Goal: Task Accomplishment & Management: Complete application form

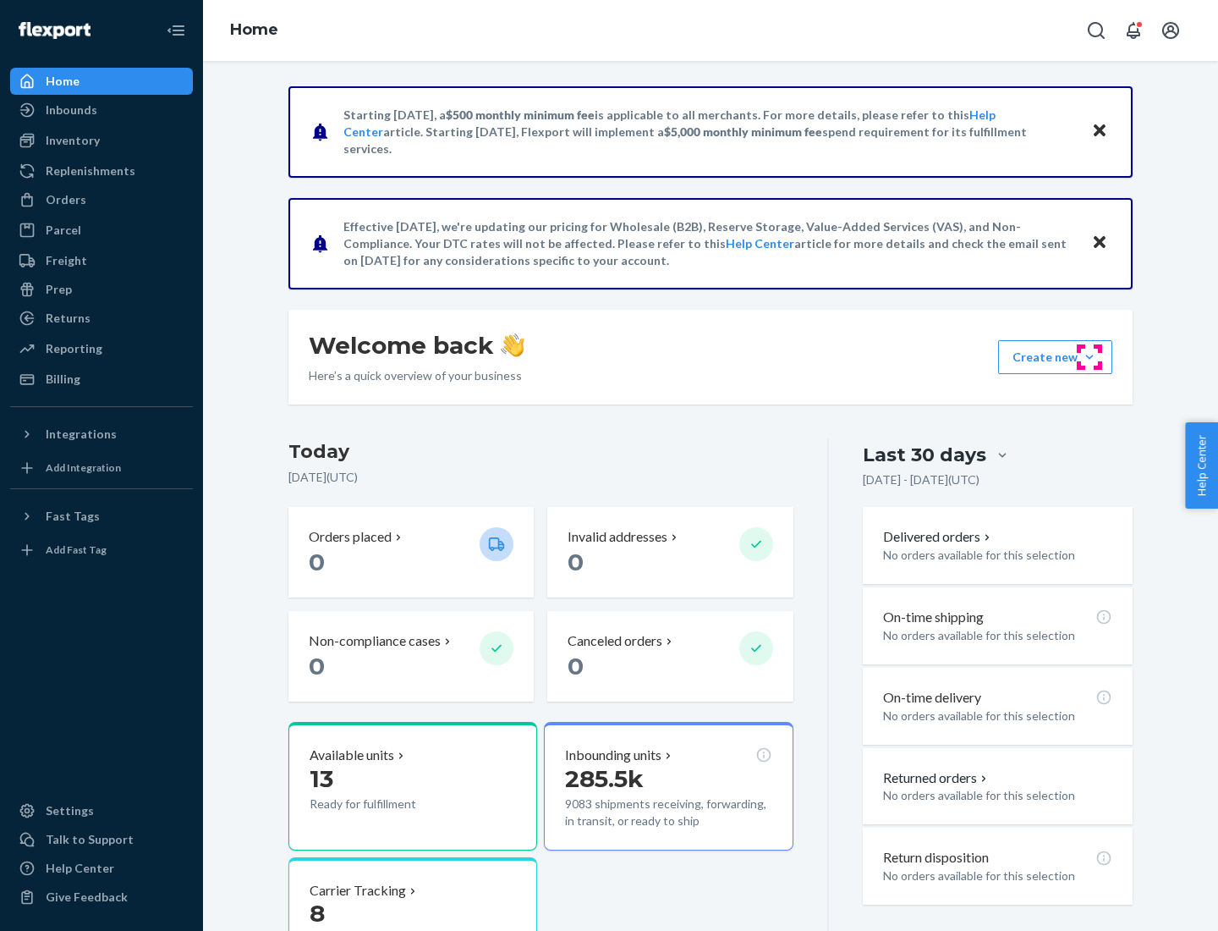
click at [1090, 357] on button "Create new Create new inbound Create new order Create new product" at bounding box center [1055, 357] width 114 height 34
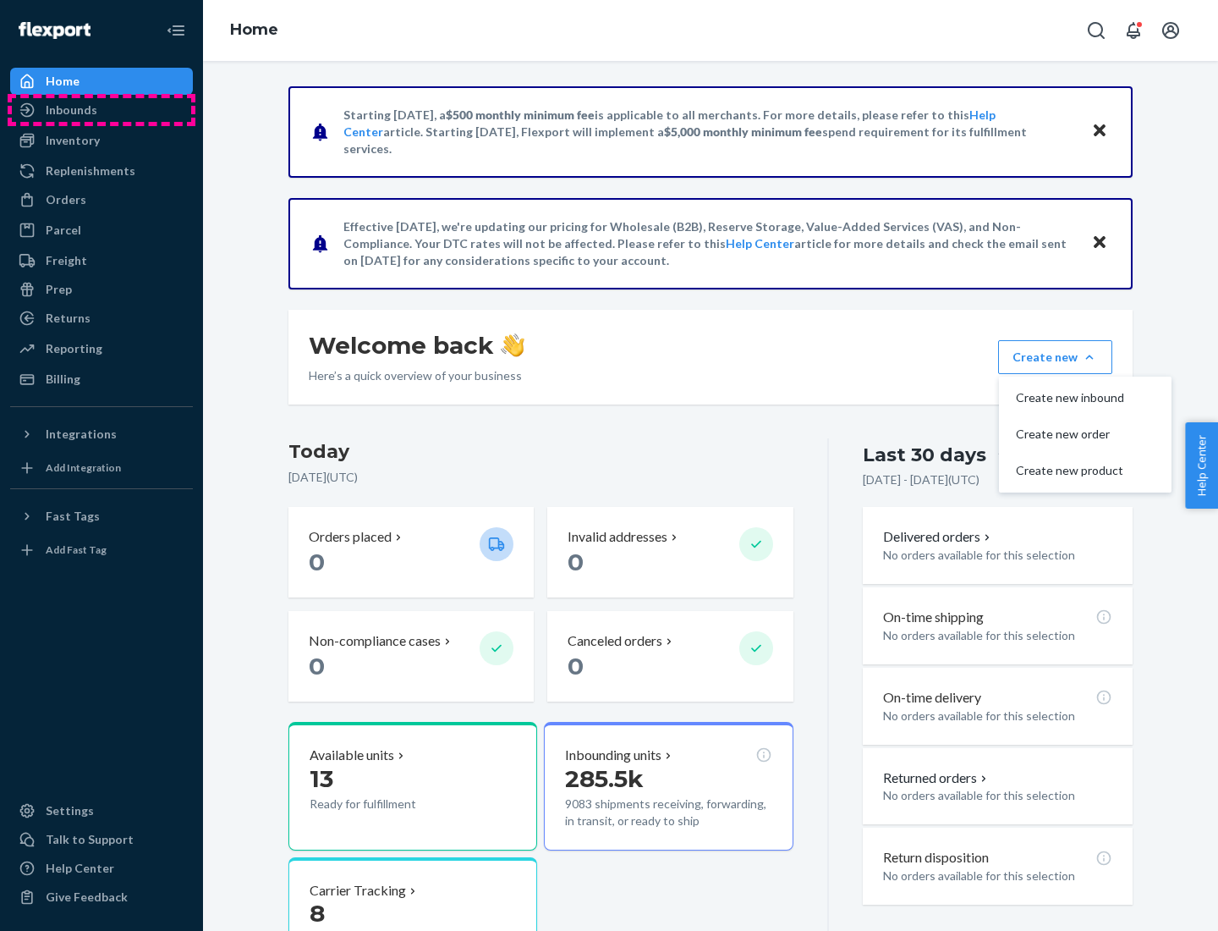
click at [102, 110] on div "Inbounds" at bounding box center [101, 110] width 179 height 24
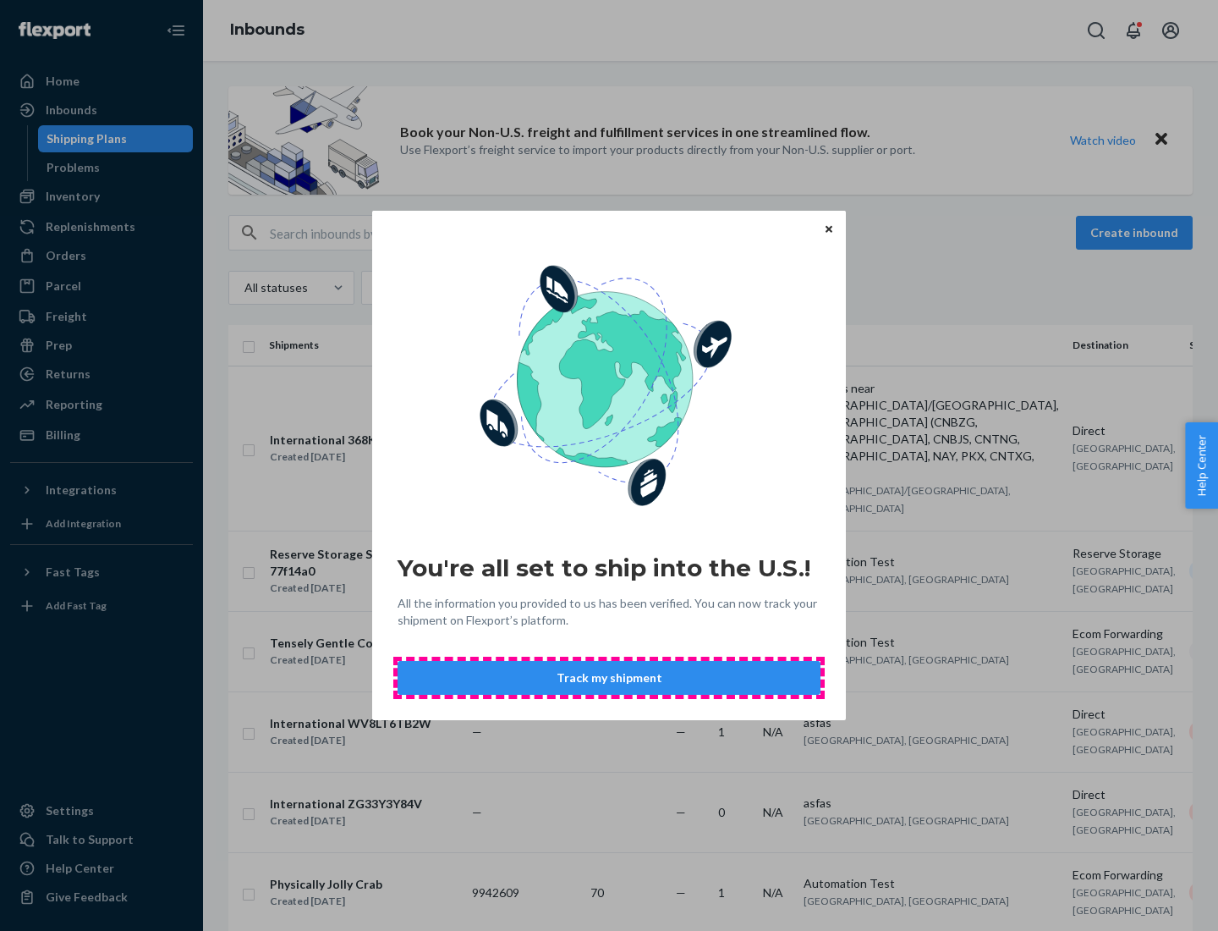
click at [609, 678] on button "Track my shipment" at bounding box center [609, 678] width 423 height 34
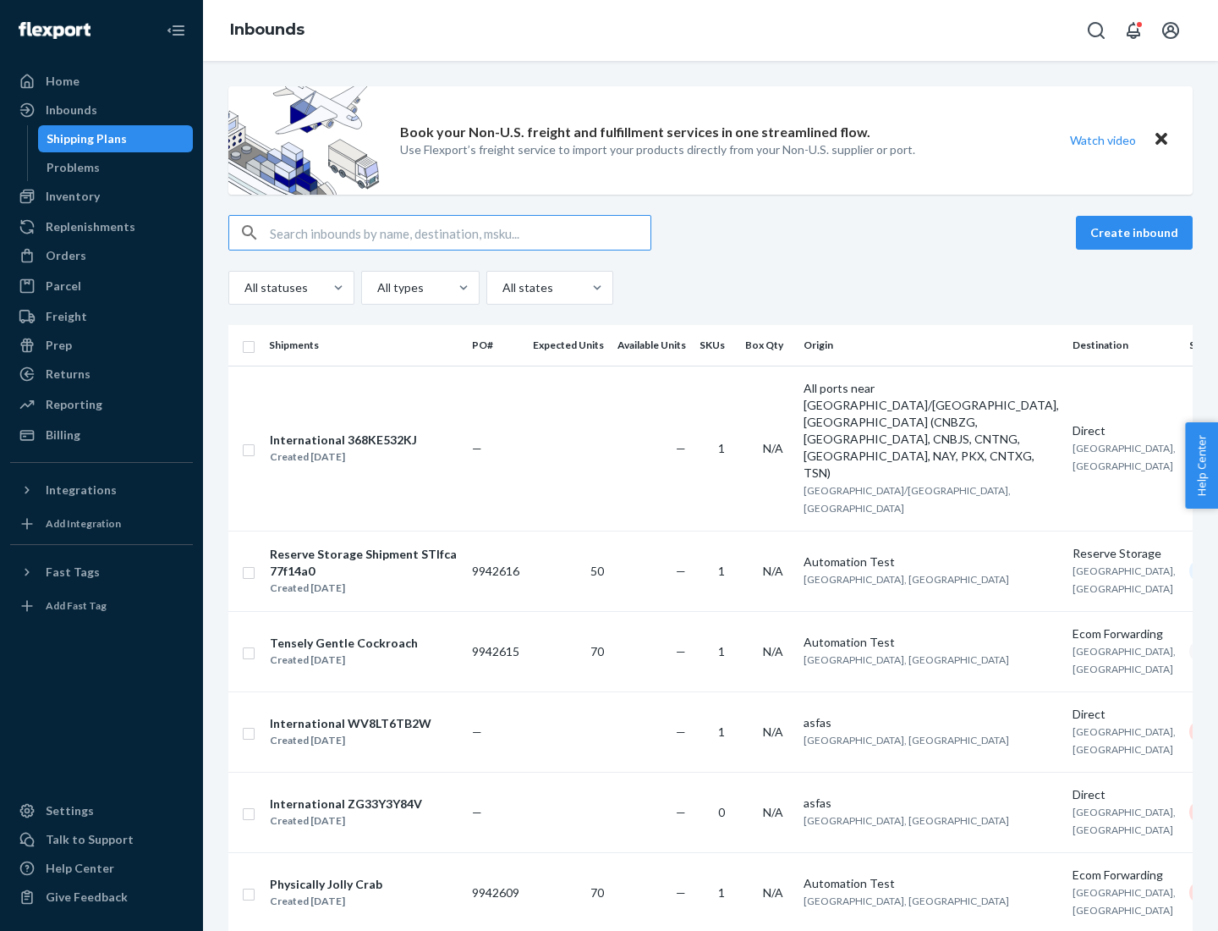
click at [1137, 233] on button "Create inbound" at bounding box center [1134, 233] width 117 height 34
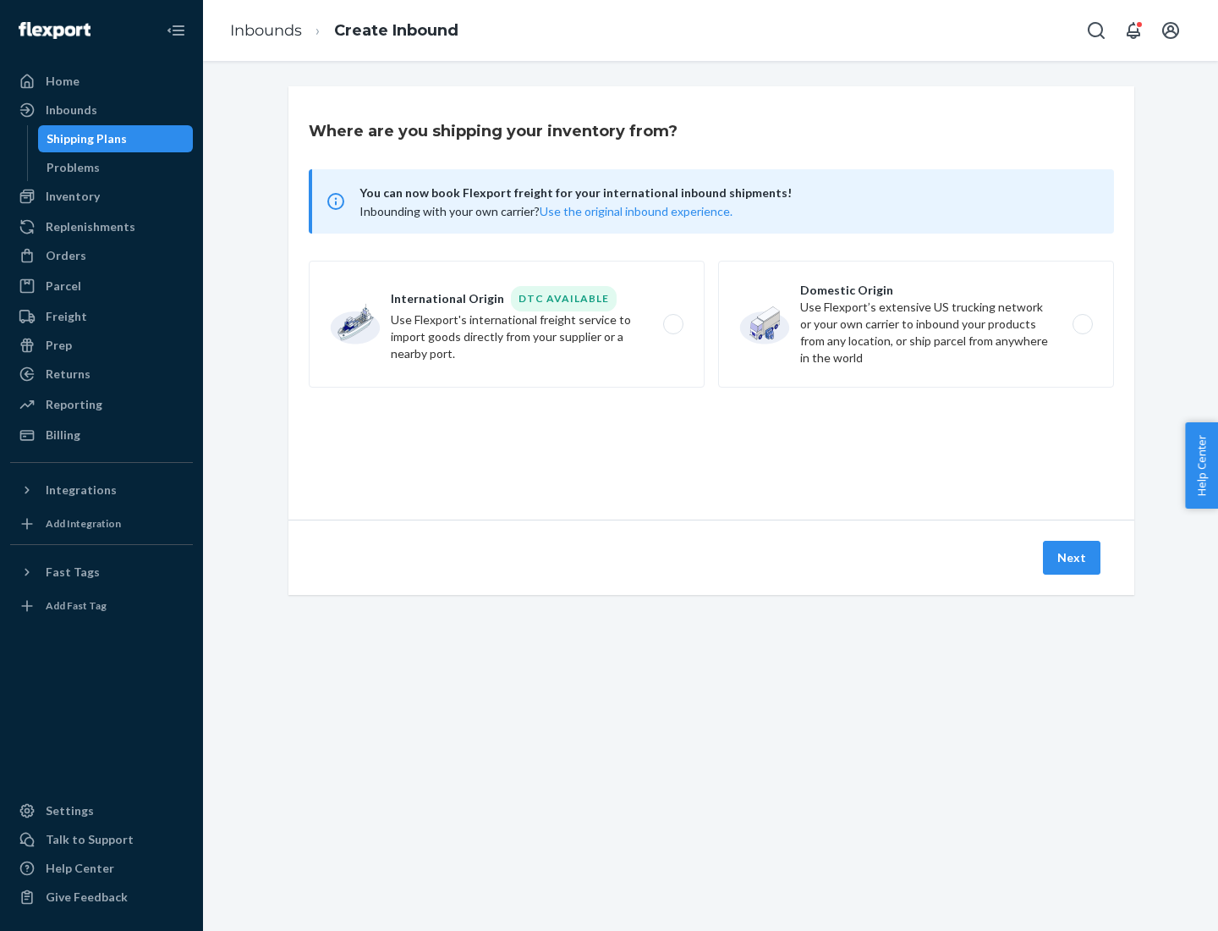
click at [507, 324] on label "International Origin DTC Available Use Flexport's international freight service…" at bounding box center [507, 324] width 396 height 127
click at [673, 324] on input "International Origin DTC Available Use Flexport's international freight service…" at bounding box center [678, 324] width 11 height 11
radio input "true"
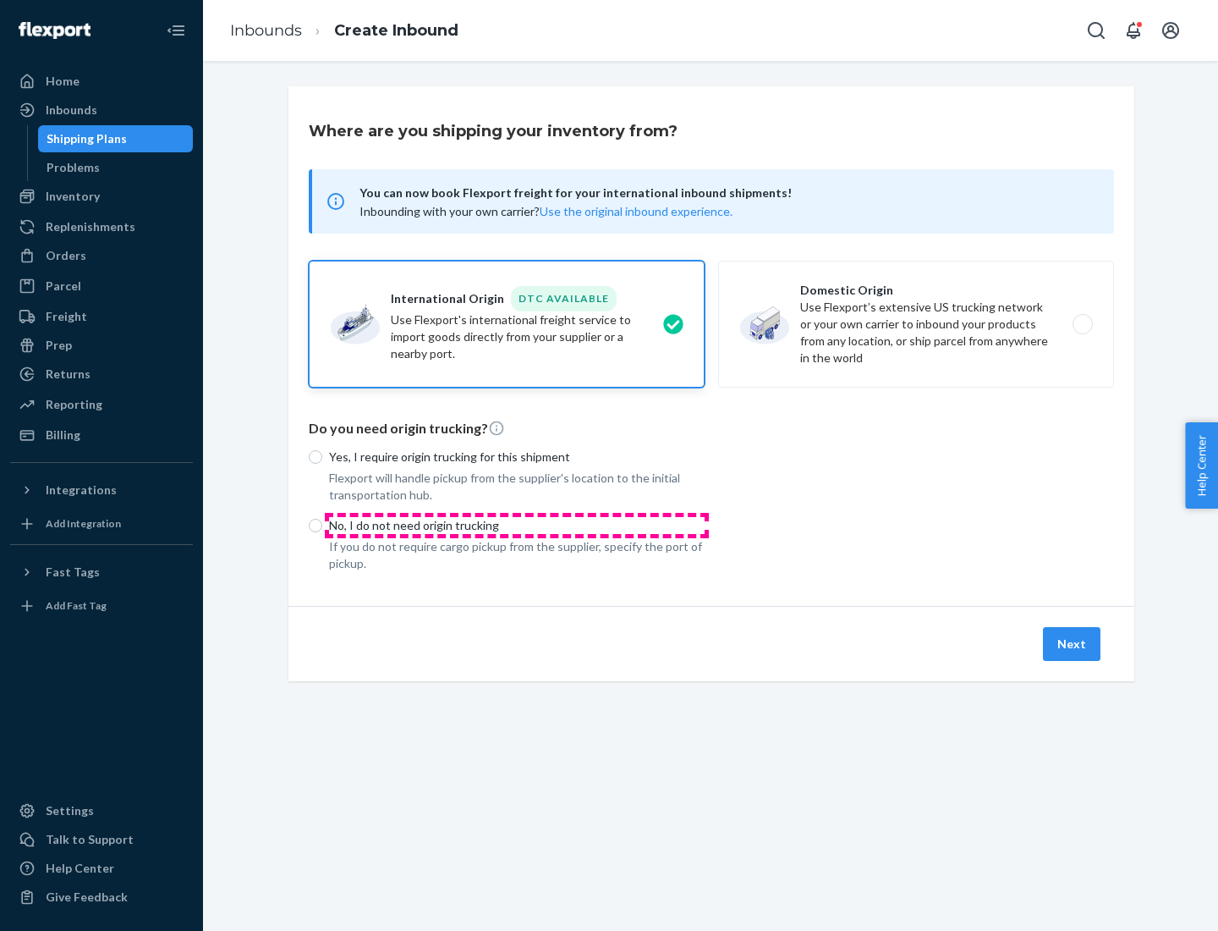
click at [517, 524] on p "No, I do not need origin trucking" at bounding box center [517, 525] width 376 height 17
click at [322, 524] on input "No, I do not need origin trucking" at bounding box center [316, 526] width 14 height 14
radio input "true"
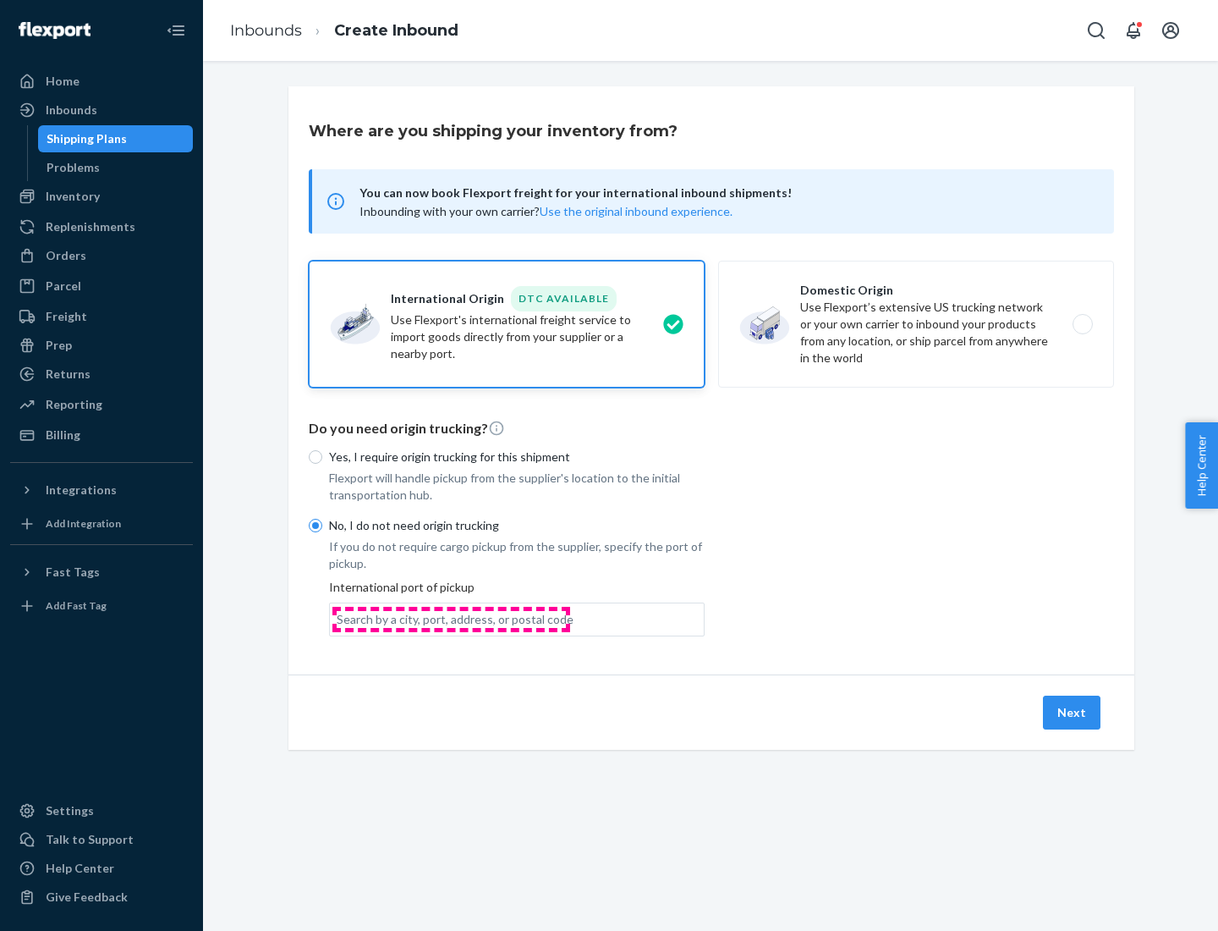
click at [451, 618] on div "Search by a city, port, address, or postal code" at bounding box center [455, 619] width 237 height 17
click at [338, 618] on input "Search by a city, port, address, or postal code" at bounding box center [338, 619] width 2 height 17
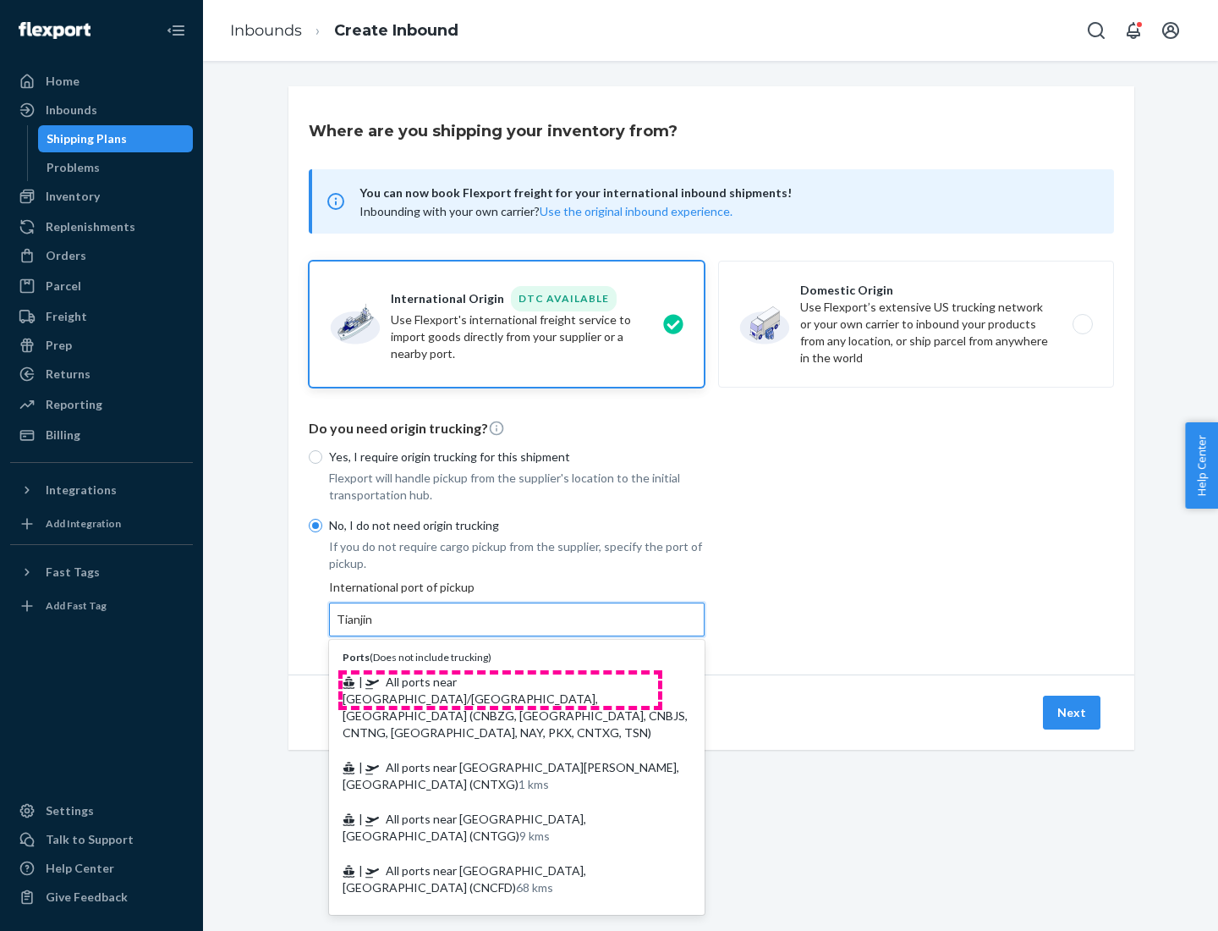
click at [500, 681] on span "| All ports near [GEOGRAPHIC_DATA]/[GEOGRAPHIC_DATA], [GEOGRAPHIC_DATA] (CNBZG,…" at bounding box center [515, 706] width 345 height 65
click at [374, 628] on input "Tianjin" at bounding box center [355, 619] width 37 height 17
type input "All ports near [GEOGRAPHIC_DATA]/[GEOGRAPHIC_DATA], [GEOGRAPHIC_DATA] (CNBZG, […"
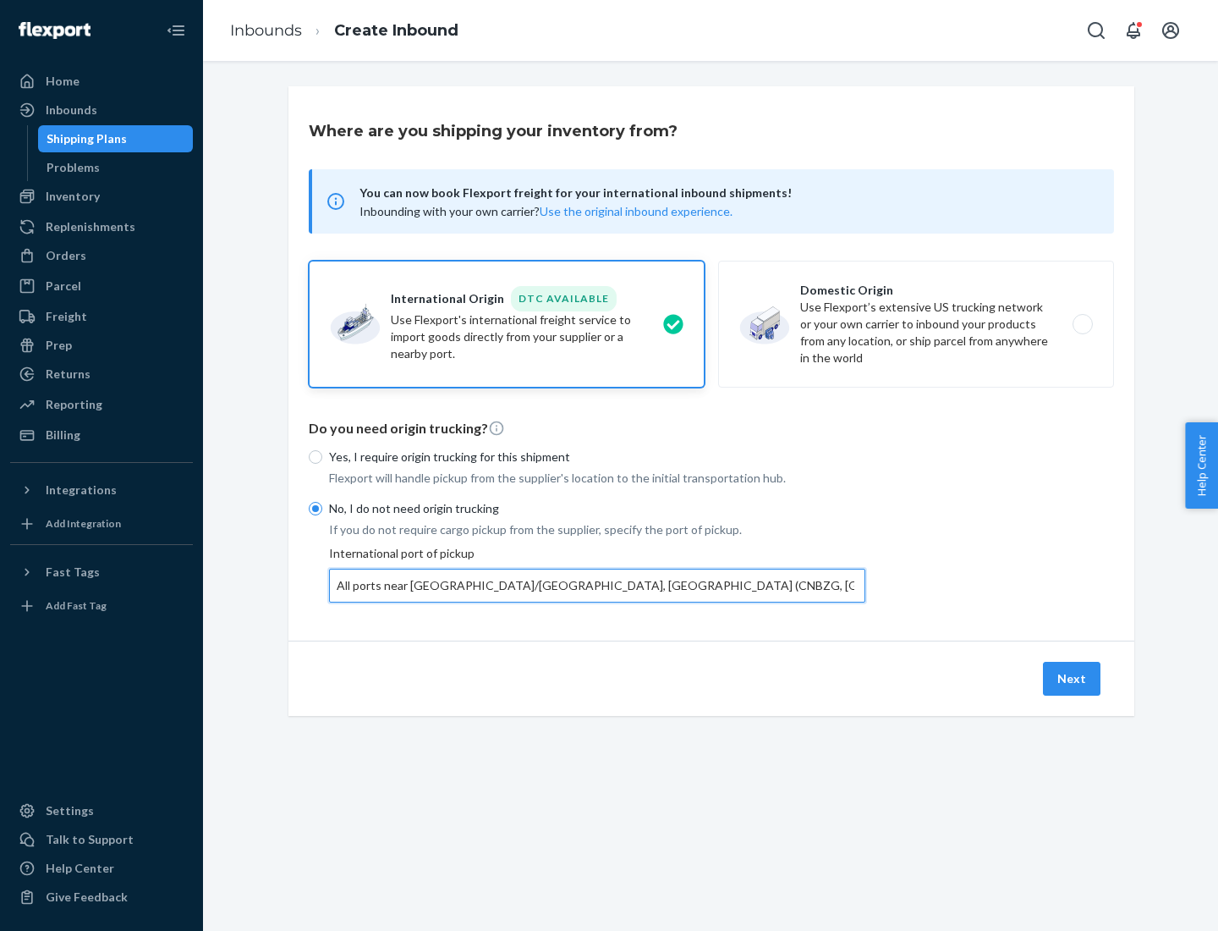
click at [1073, 678] on button "Next" at bounding box center [1072, 679] width 58 height 34
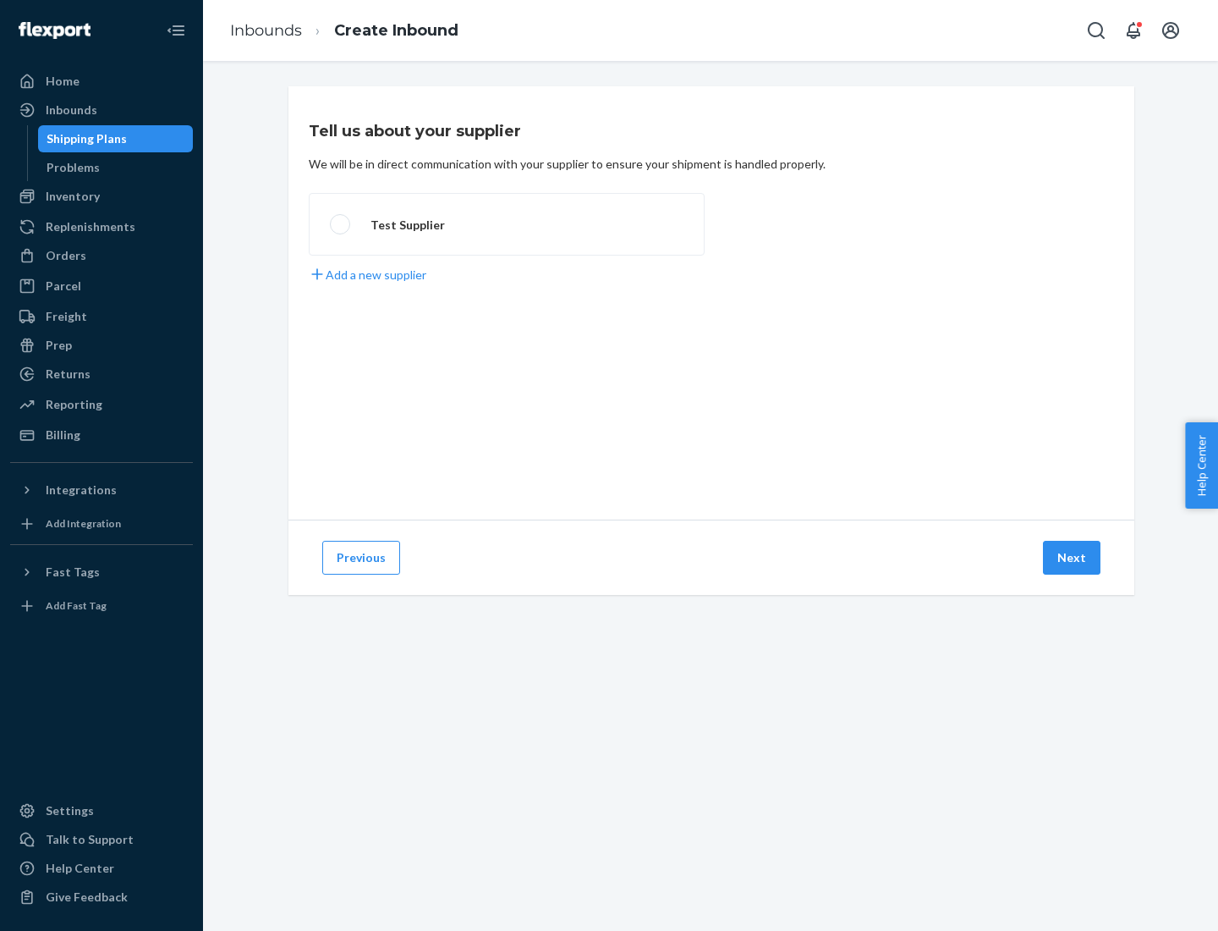
click at [507, 224] on label "Test Supplier" at bounding box center [507, 224] width 396 height 63
click at [341, 224] on input "Test Supplier" at bounding box center [335, 224] width 11 height 11
radio input "true"
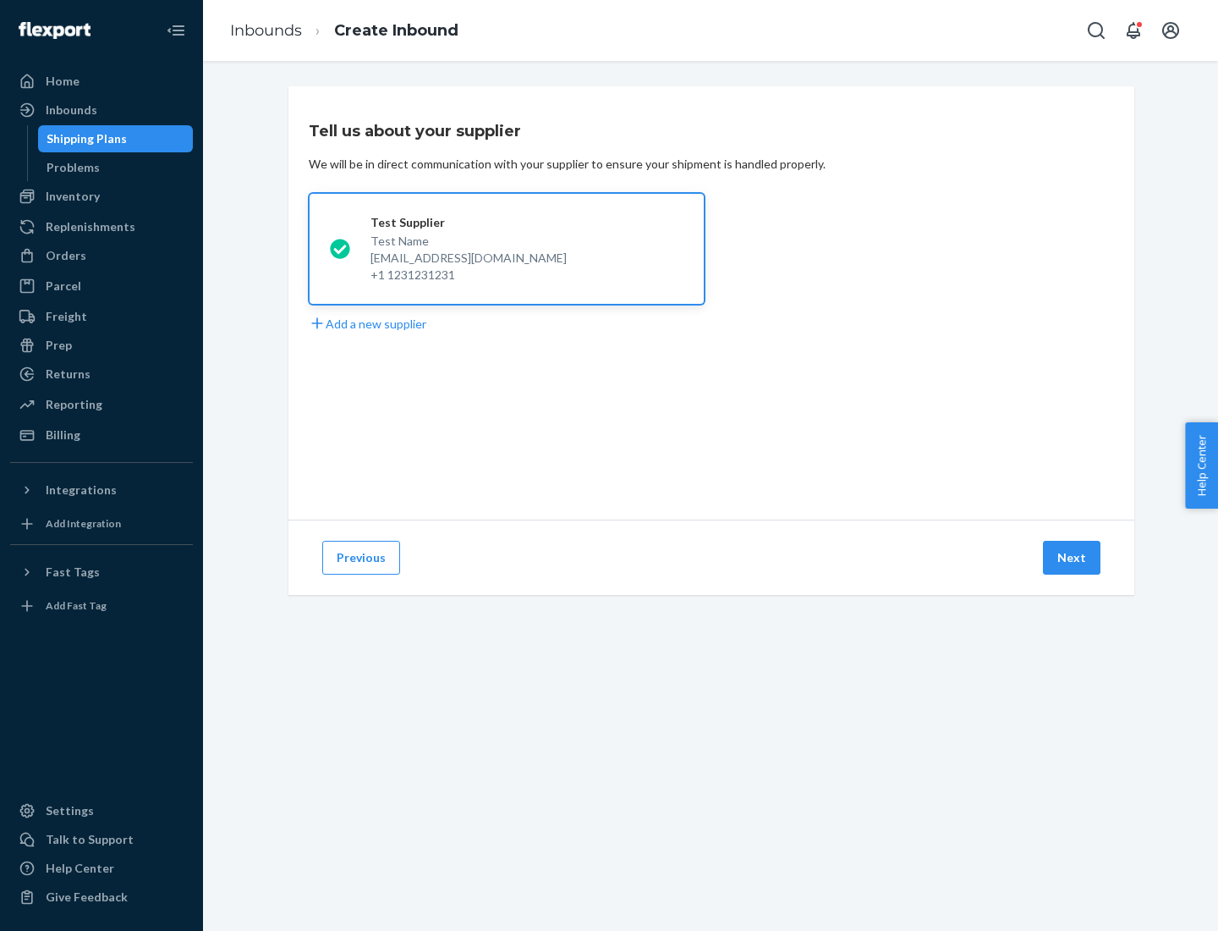
click at [1073, 557] on button "Next" at bounding box center [1072, 558] width 58 height 34
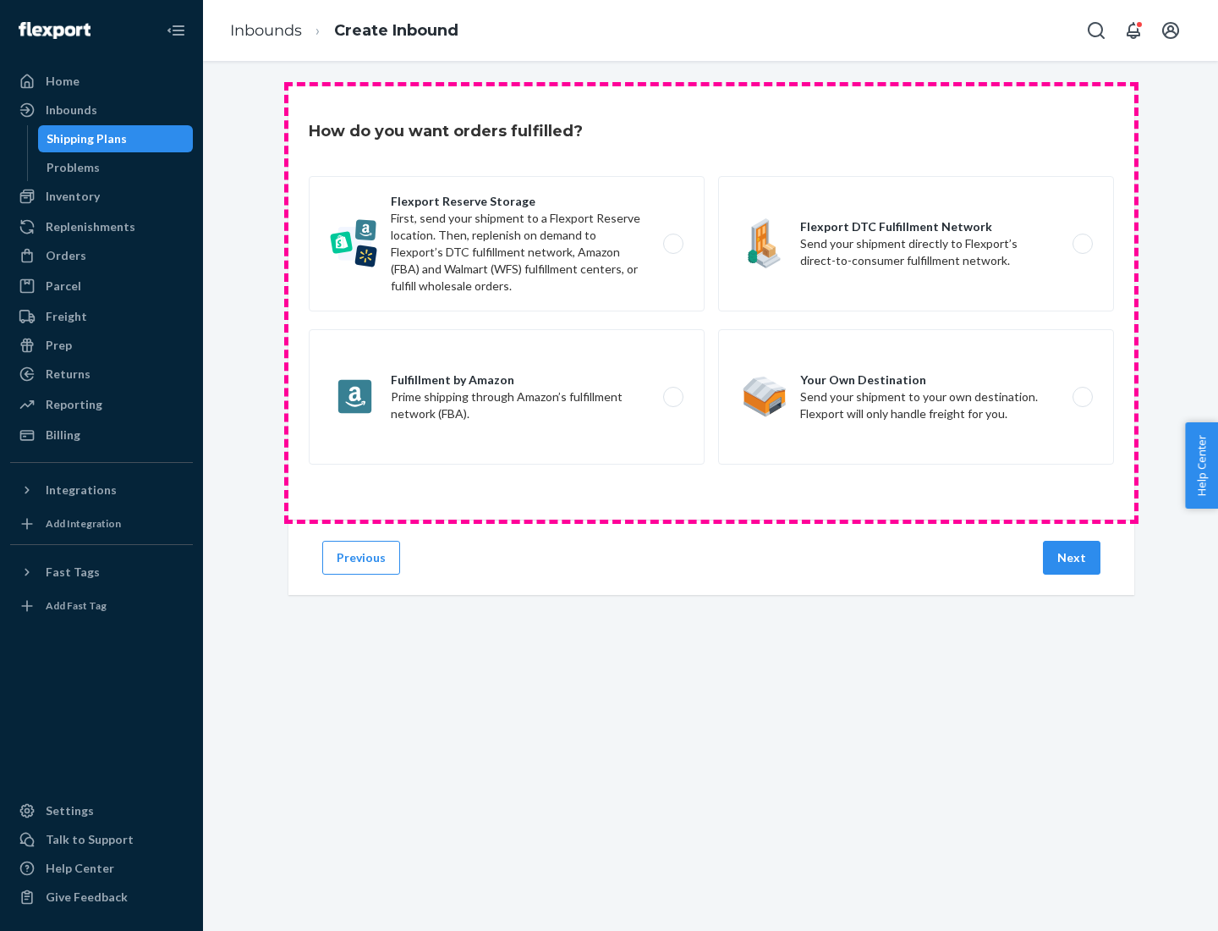
click at [711, 303] on div "Flexport Reserve Storage First, send your shipment to a Flexport Reserve locati…" at bounding box center [711, 322] width 805 height 293
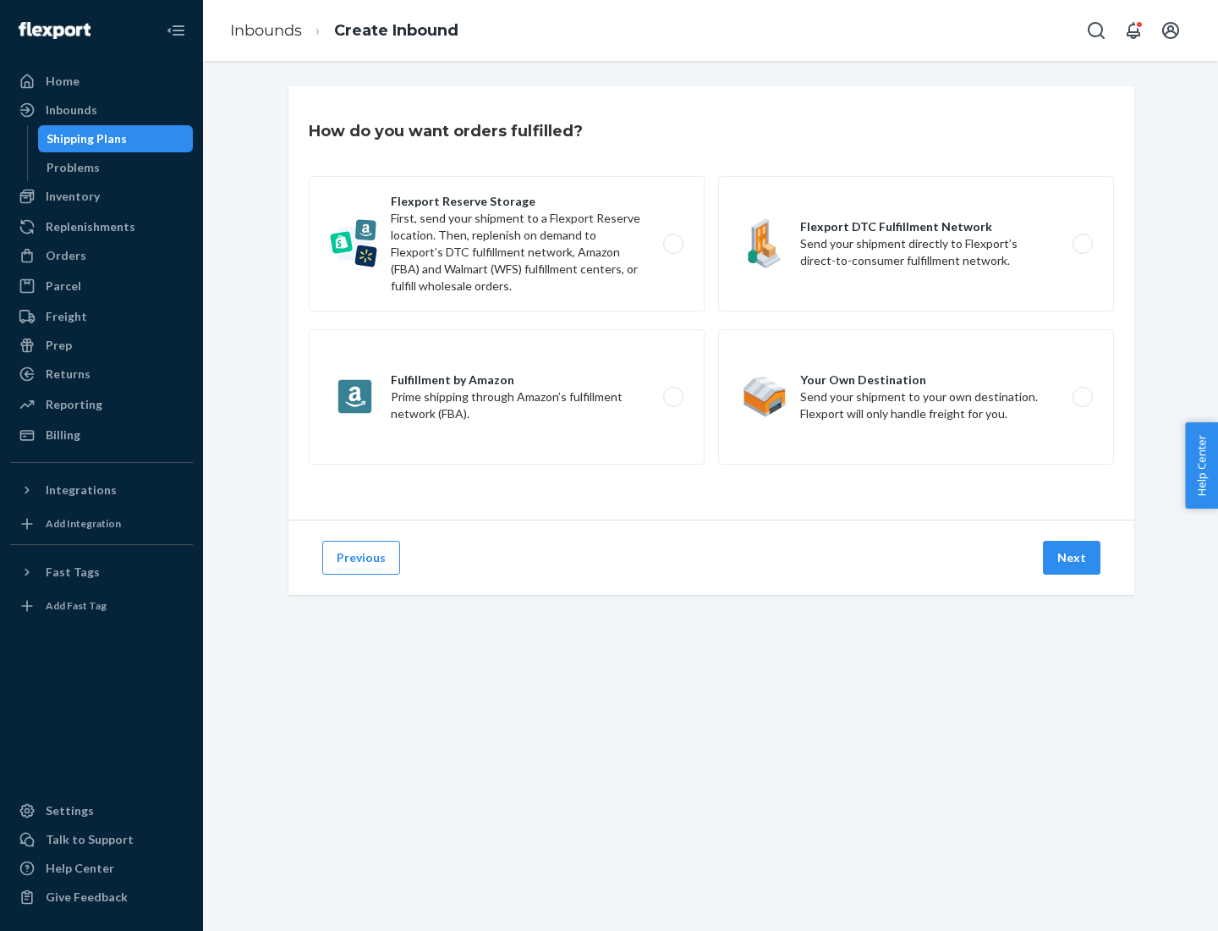
click at [916, 244] on label "Flexport DTC Fulfillment Network Send your shipment directly to Flexport’s dire…" at bounding box center [916, 243] width 396 height 135
click at [1082, 244] on input "Flexport DTC Fulfillment Network Send your shipment directly to Flexport’s dire…" at bounding box center [1087, 244] width 11 height 11
radio input "true"
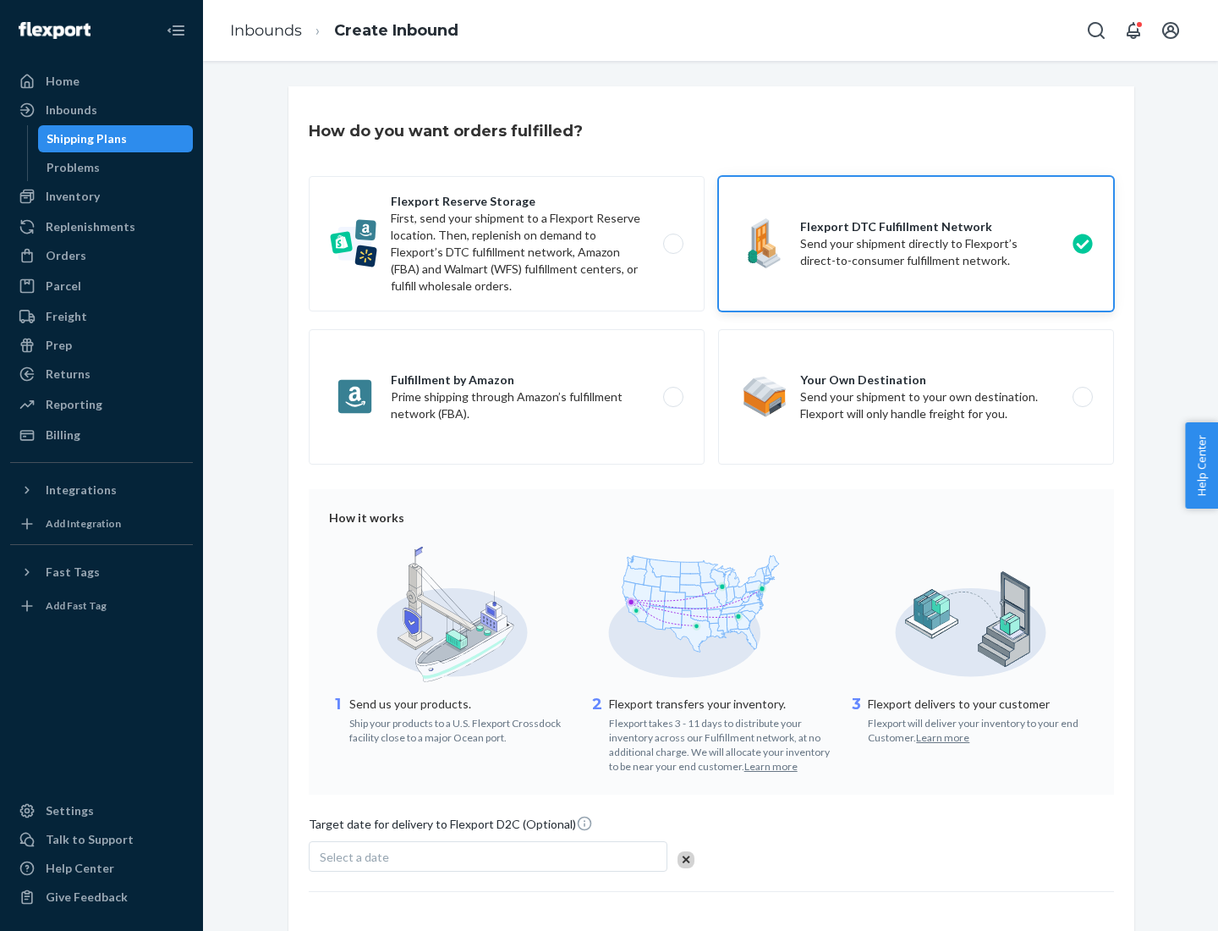
scroll to position [124, 0]
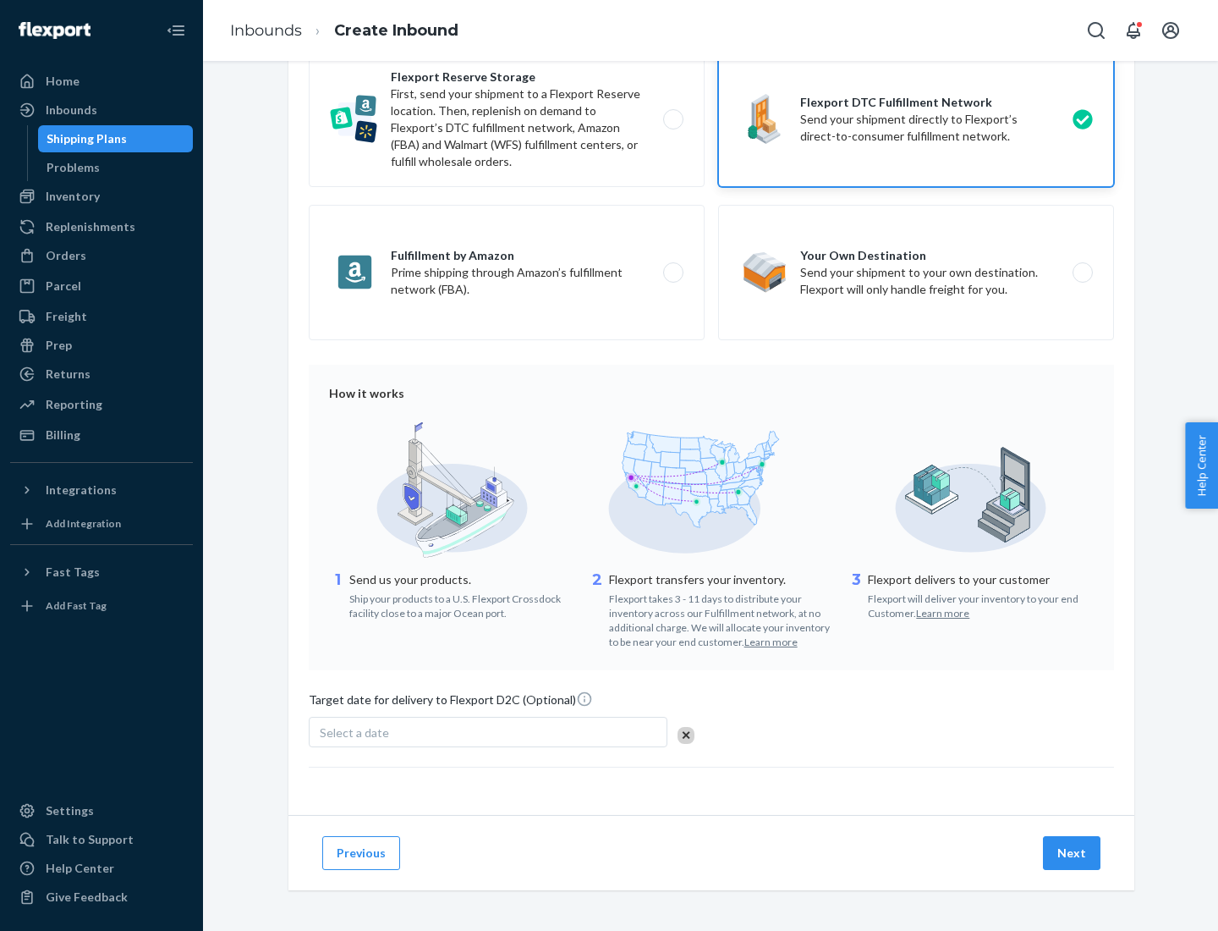
click at [1073, 852] on button "Next" at bounding box center [1072, 853] width 58 height 34
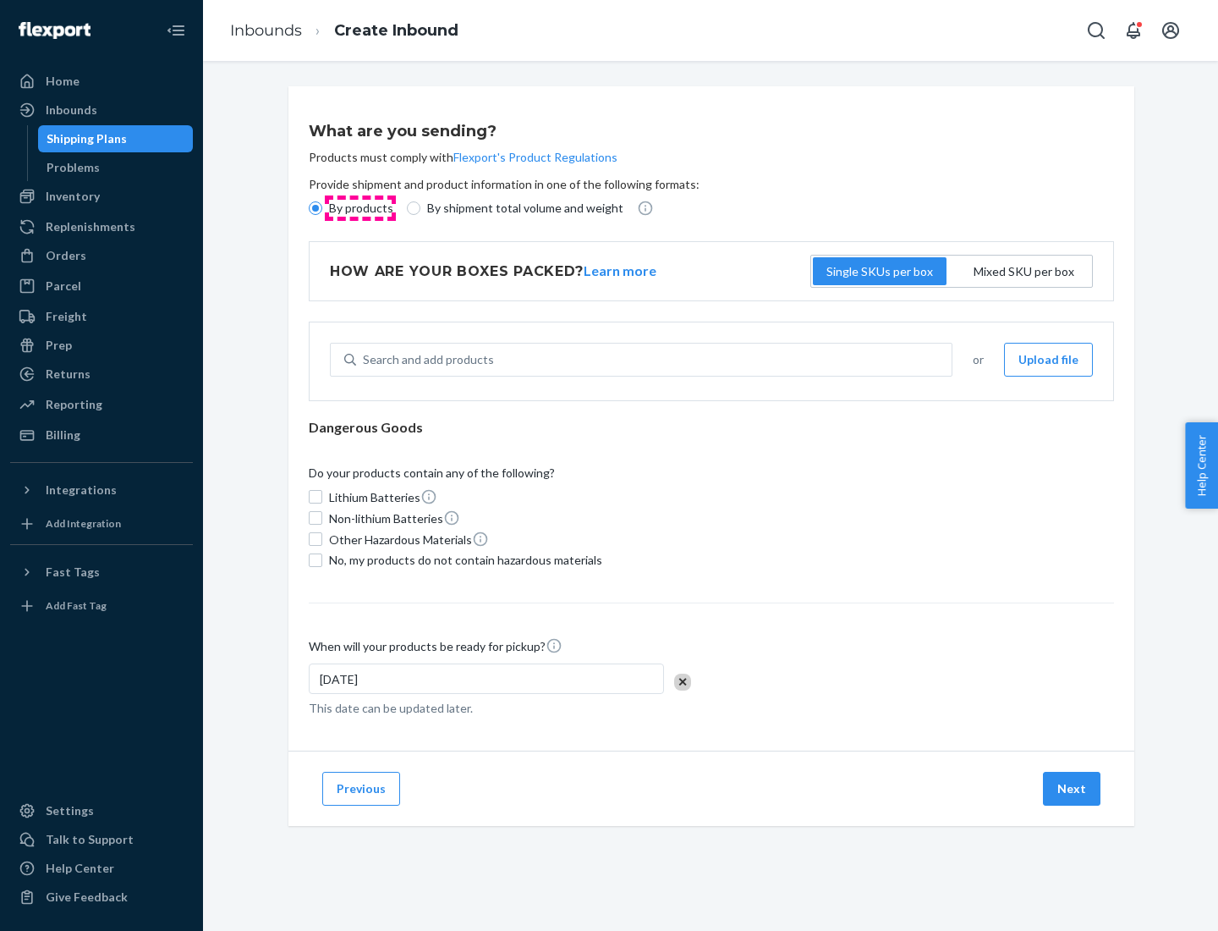
click at [360, 208] on p "By products" at bounding box center [361, 208] width 64 height 17
click at [322, 208] on input "By products" at bounding box center [316, 208] width 14 height 14
click at [426, 360] on div "Search and add products" at bounding box center [428, 359] width 131 height 17
click at [365, 360] on input "Search and add products" at bounding box center [364, 359] width 2 height 17
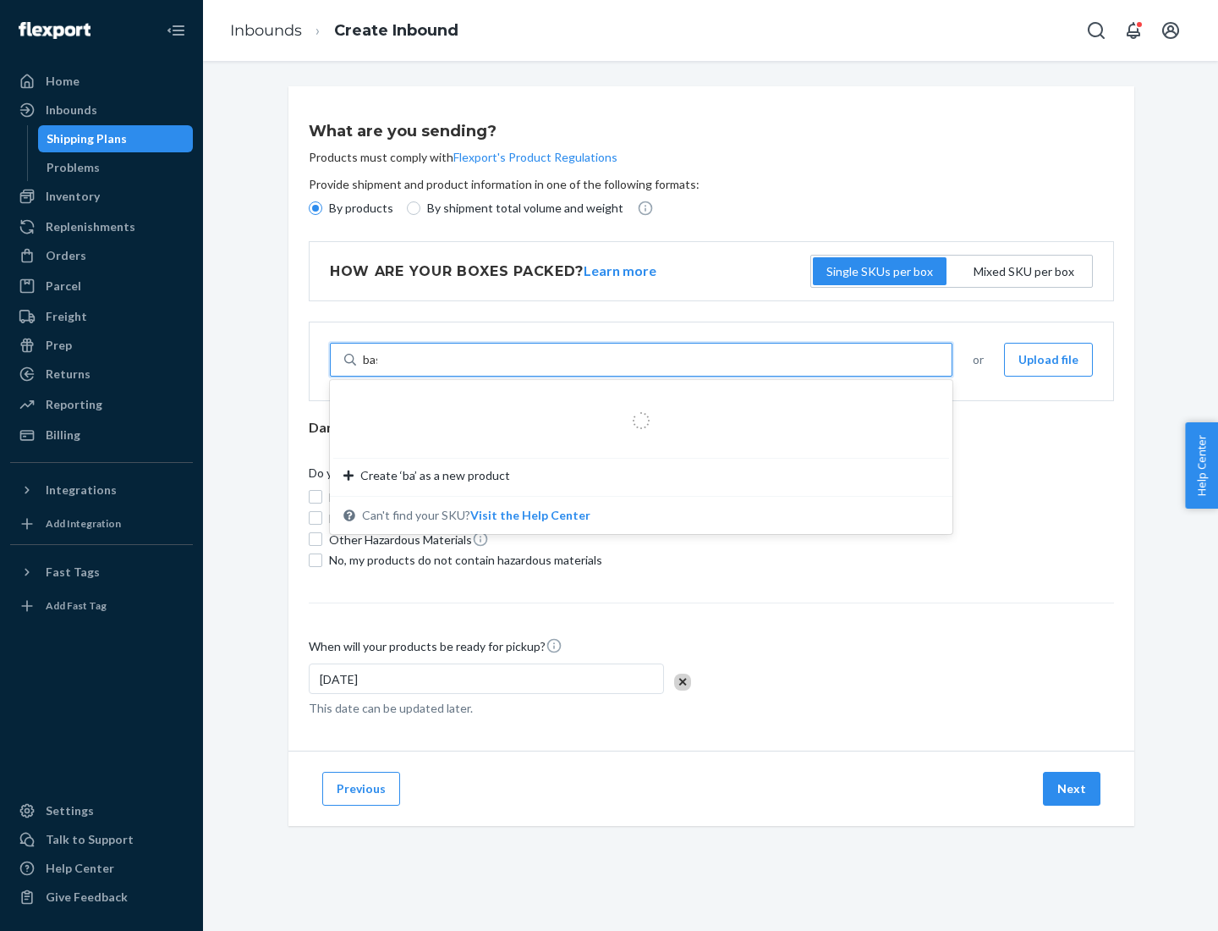
type input "basic"
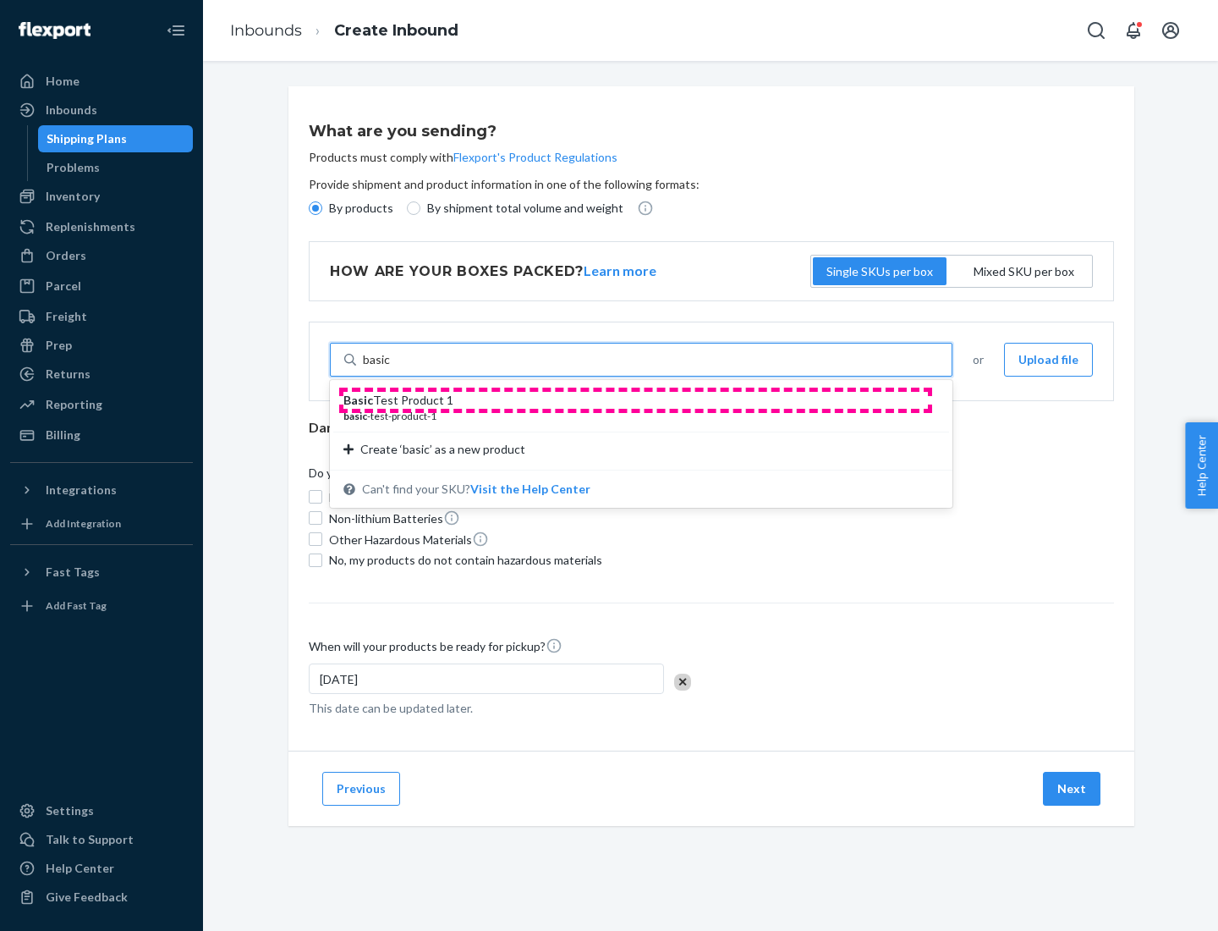
click at [635, 400] on div "Basic Test Product 1" at bounding box center [634, 400] width 582 height 17
click at [391, 368] on input "basic" at bounding box center [377, 359] width 28 height 17
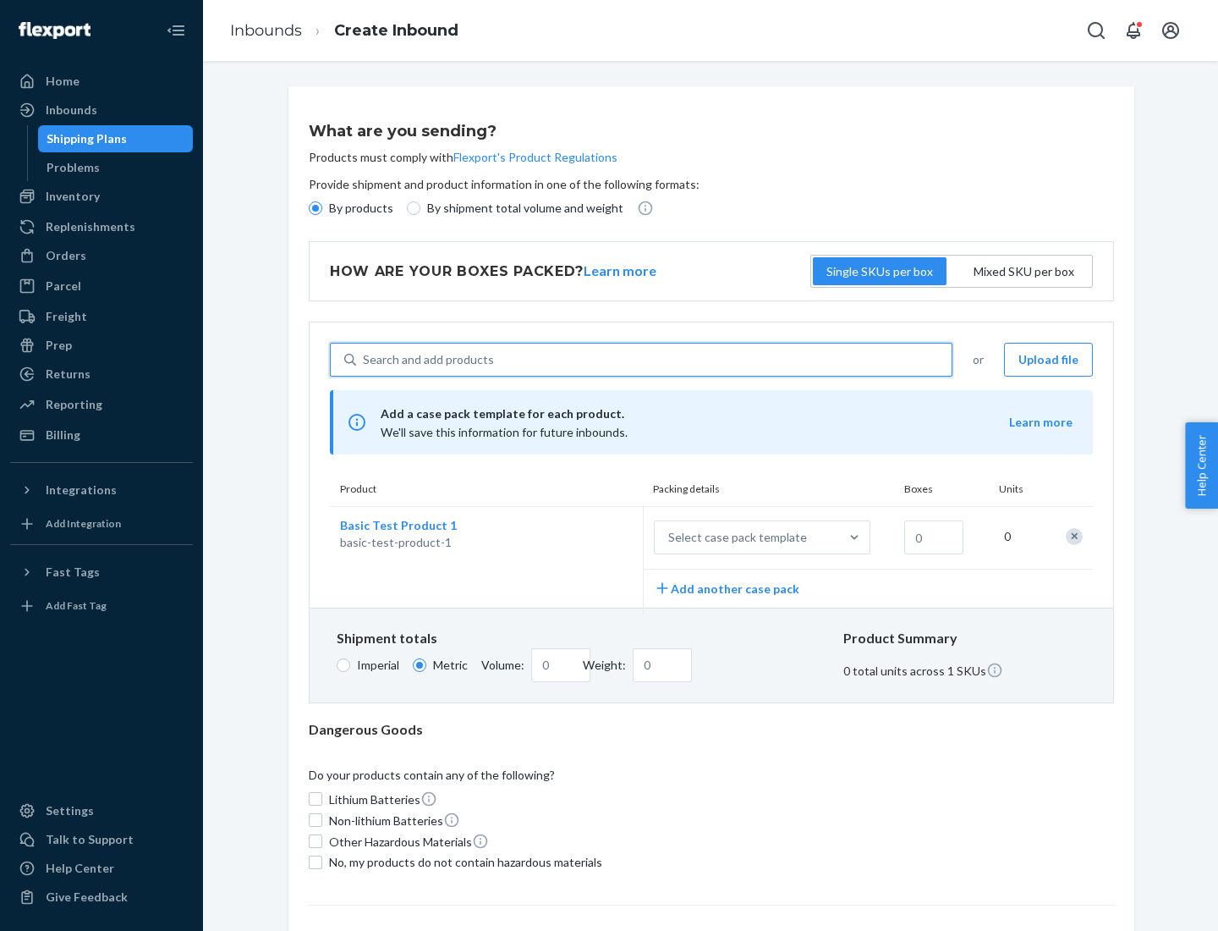
scroll to position [41, 0]
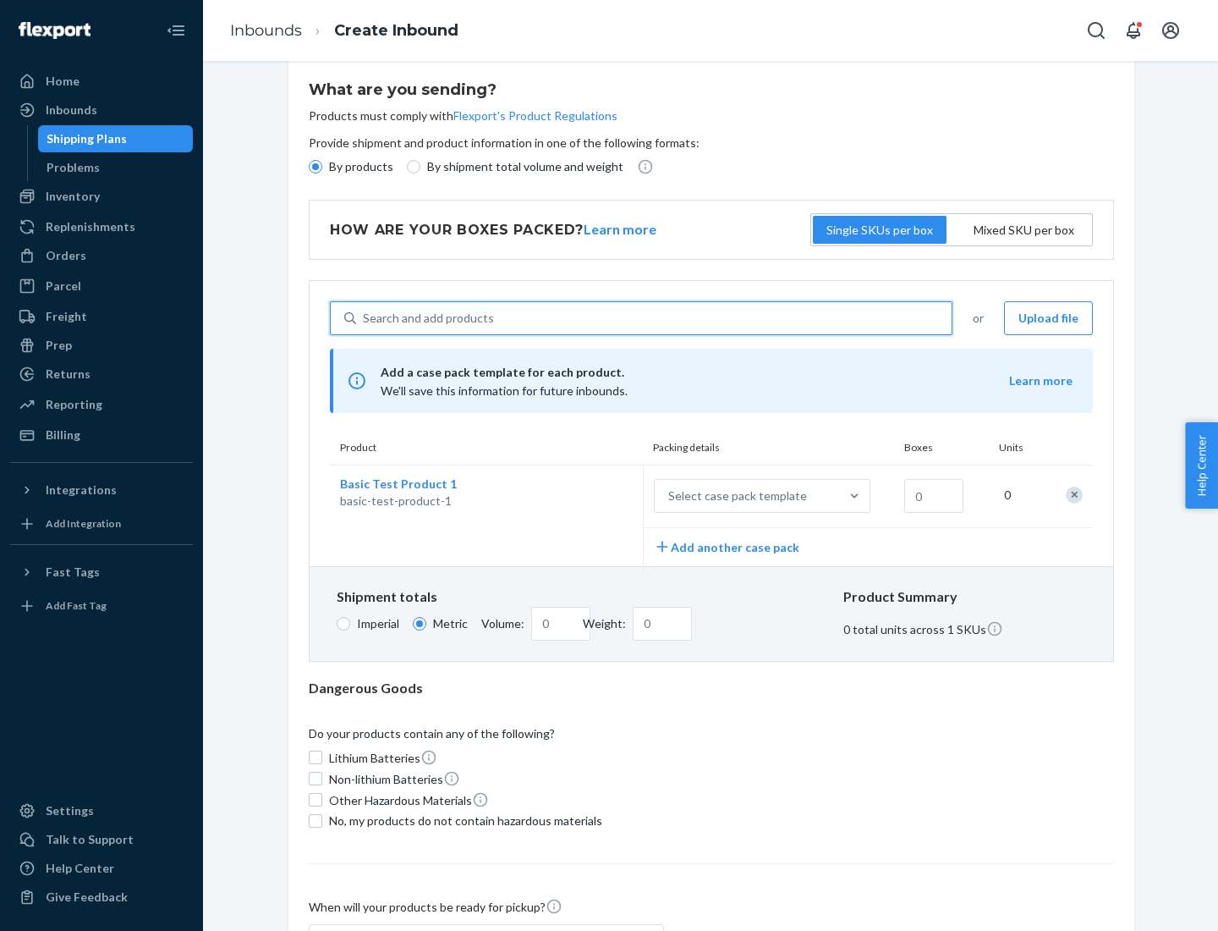
click at [734, 496] on div "Select case pack template" at bounding box center [737, 495] width 139 height 17
click at [585, 496] on input "Select case pack template" at bounding box center [585, 496] width 0 height 0
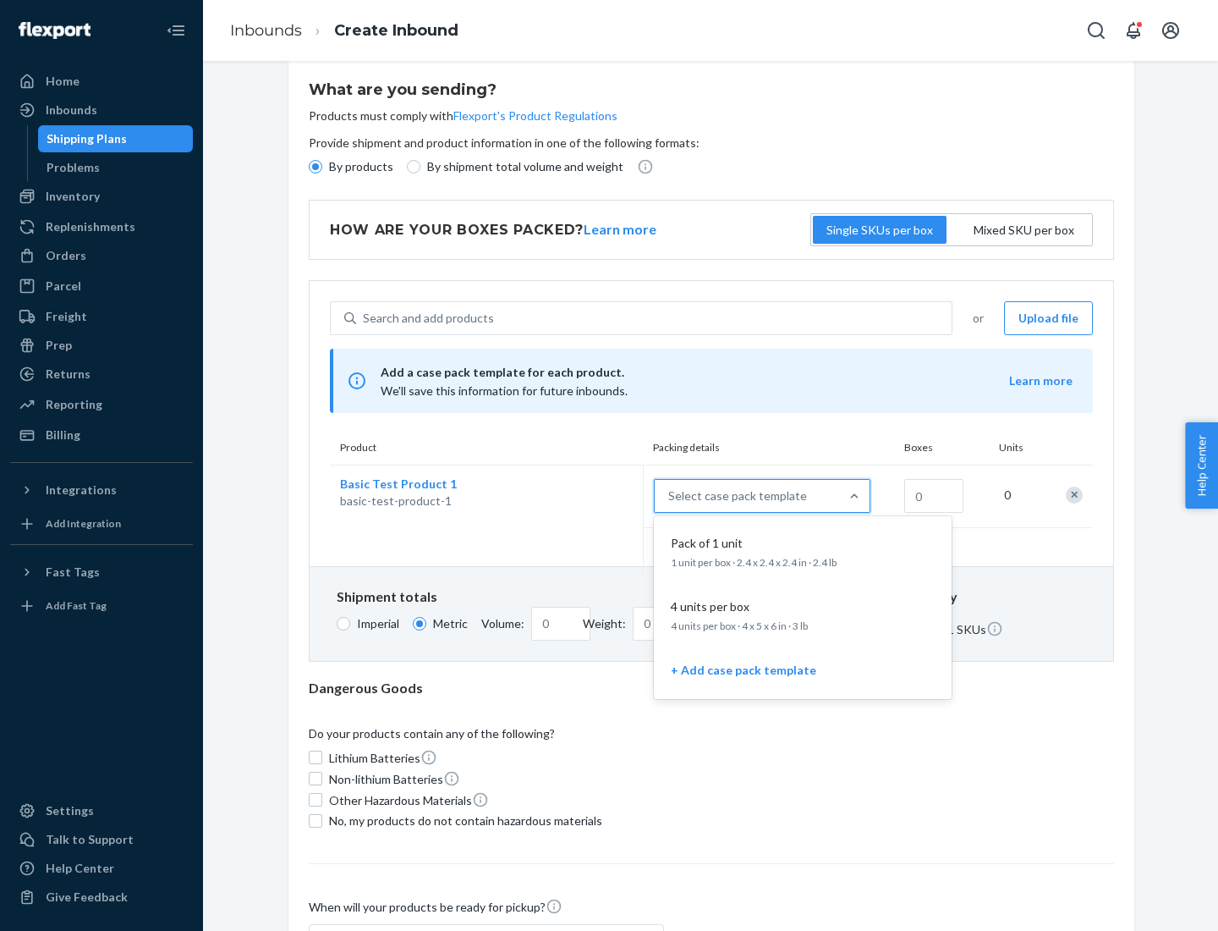
scroll to position [97, 0]
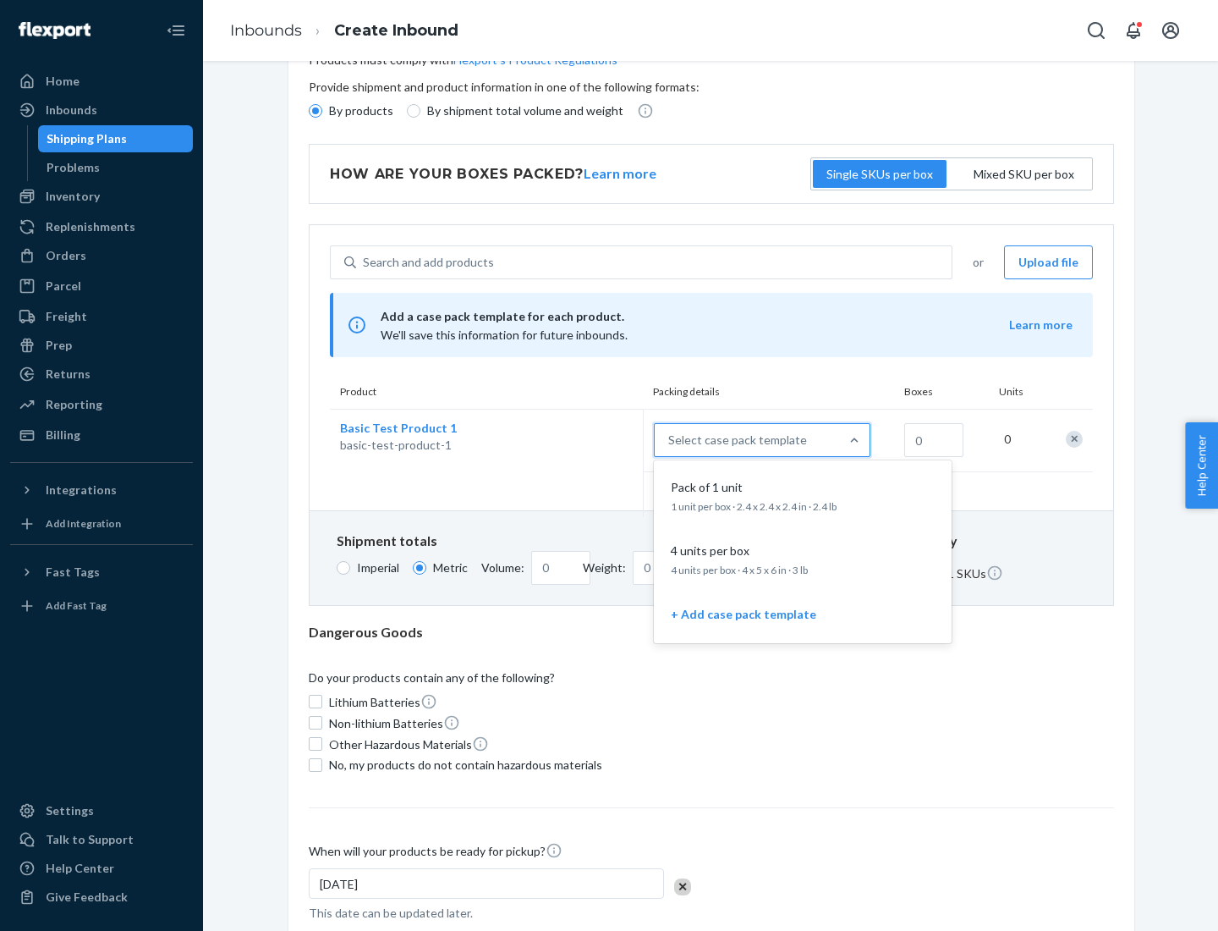
click at [803, 495] on div "Pack of 1 unit" at bounding box center [799, 487] width 271 height 17
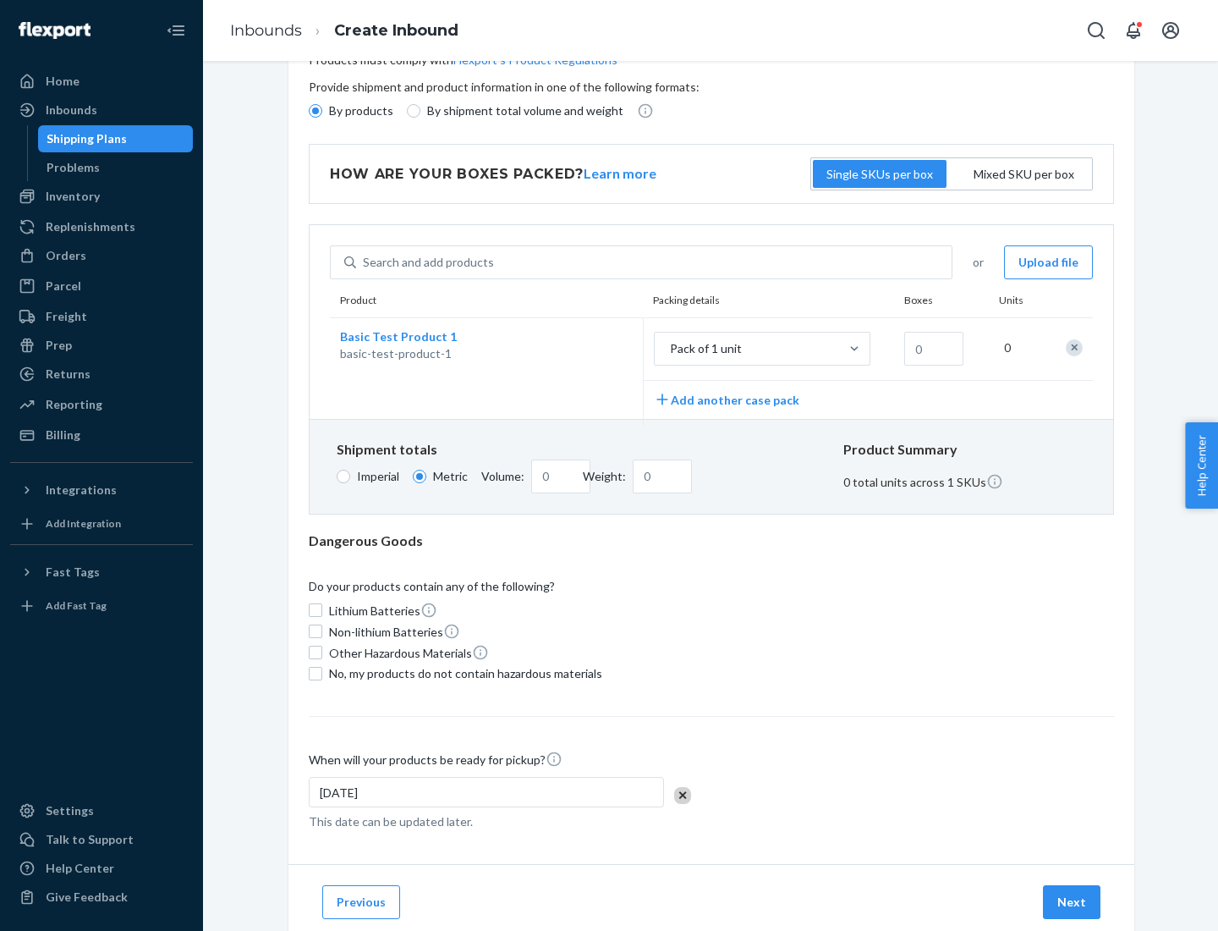
scroll to position [0, 0]
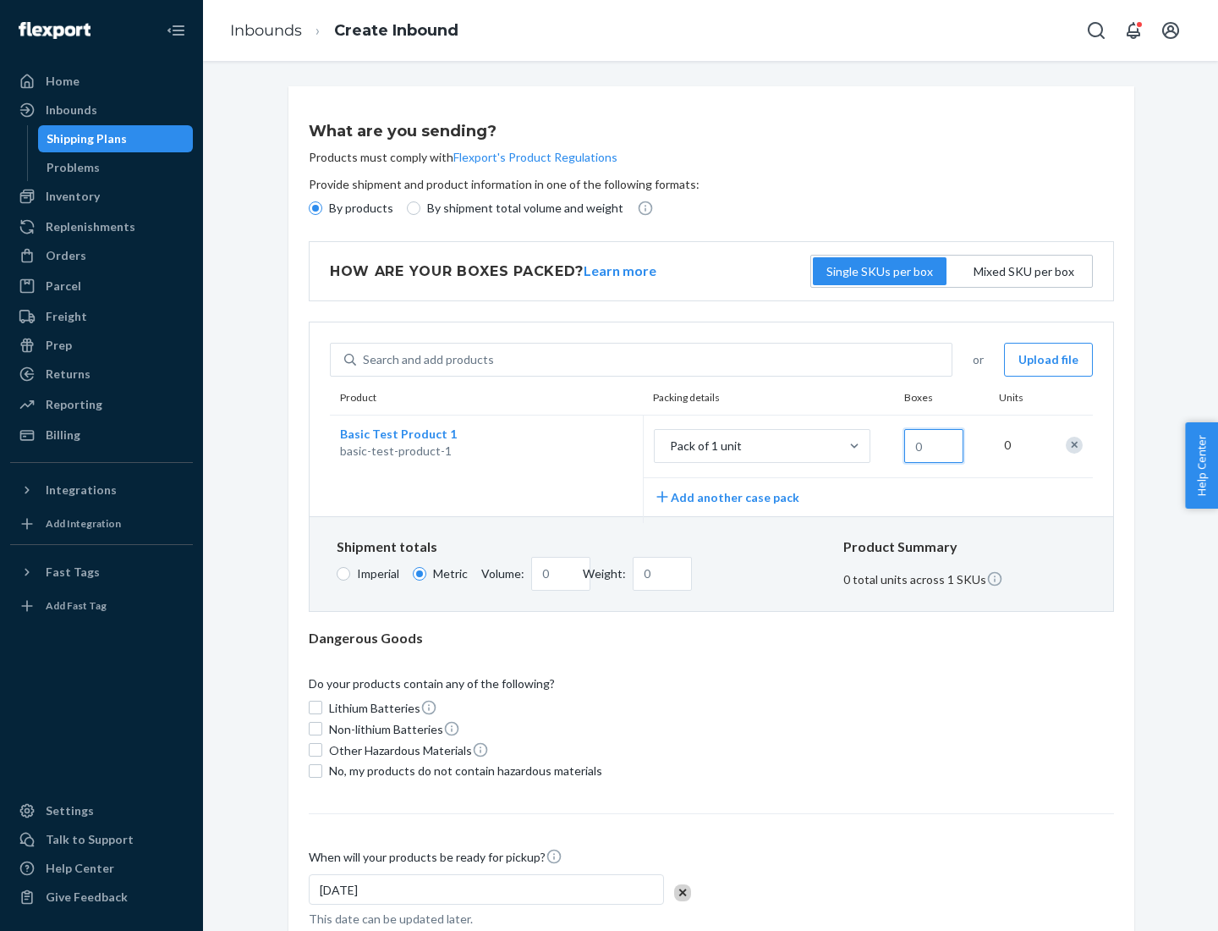
type input "1.09"
type input "1"
type input "10.89"
type input "10"
type input "0.02"
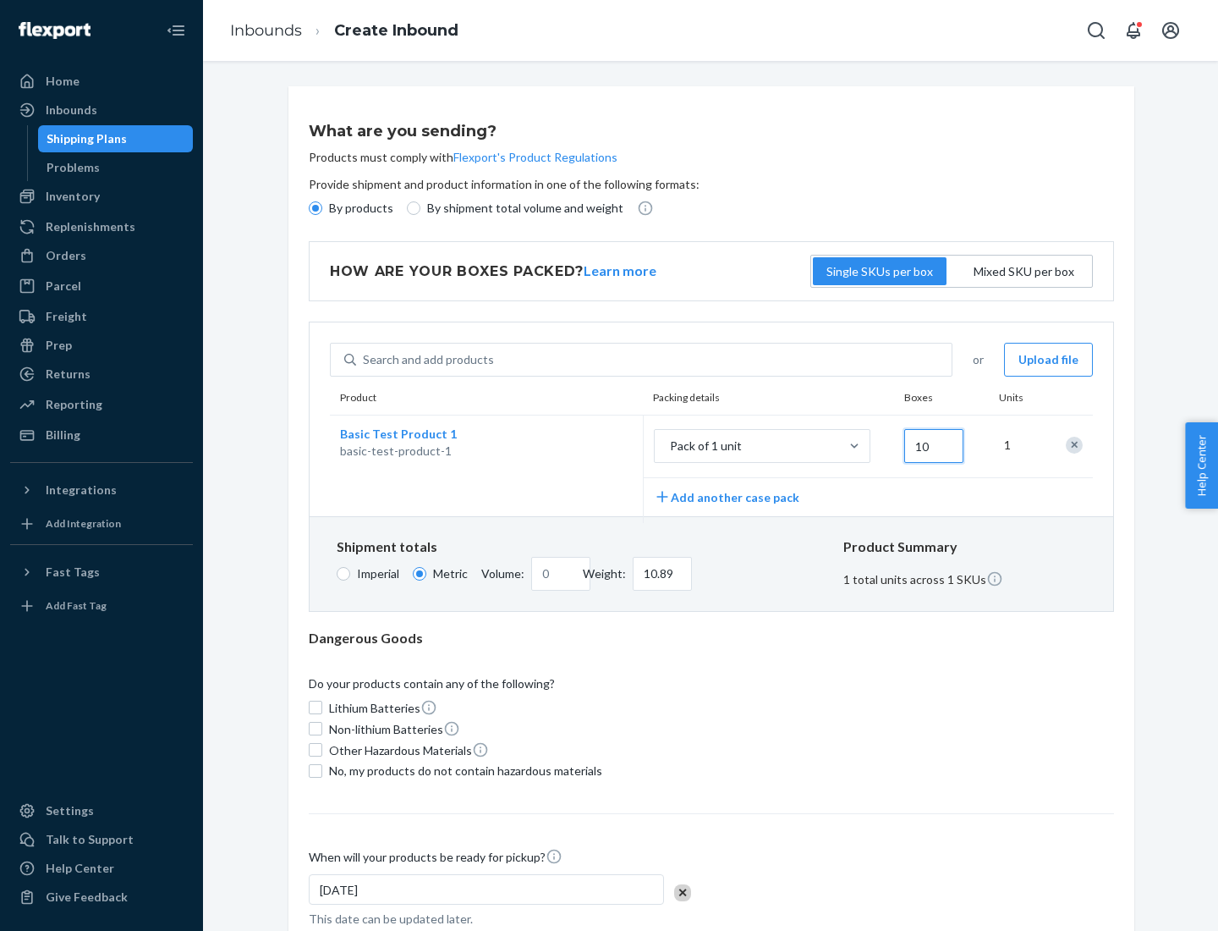
type input "108.86"
type input "100"
type input "0.23"
type input "1088.62"
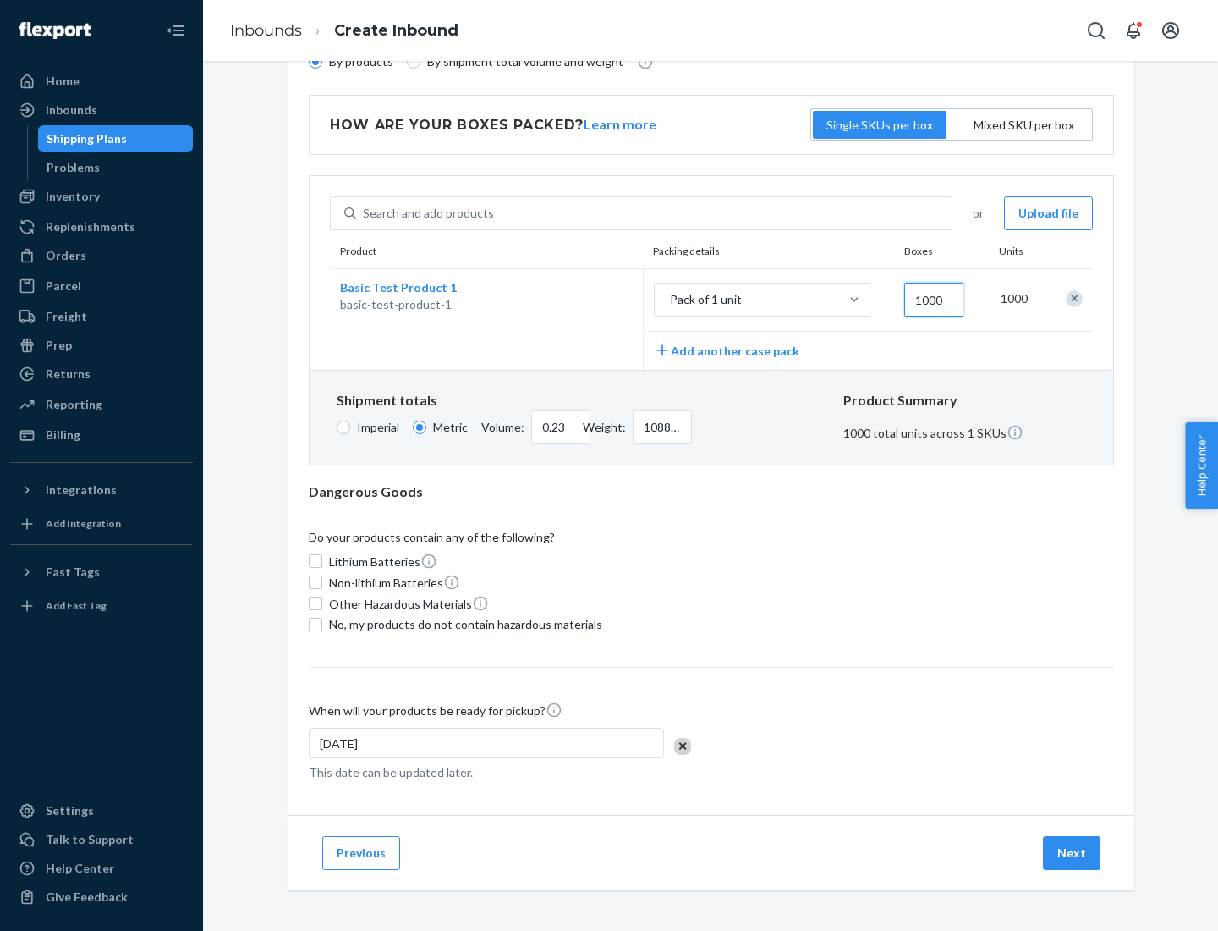
type input "1000"
click at [463, 623] on span "No, my products do not contain hazardous materials" at bounding box center [465, 624] width 273 height 17
click at [322, 623] on input "No, my products do not contain hazardous materials" at bounding box center [316, 625] width 14 height 14
checkbox input "true"
click at [1073, 852] on button "Next" at bounding box center [1072, 853] width 58 height 34
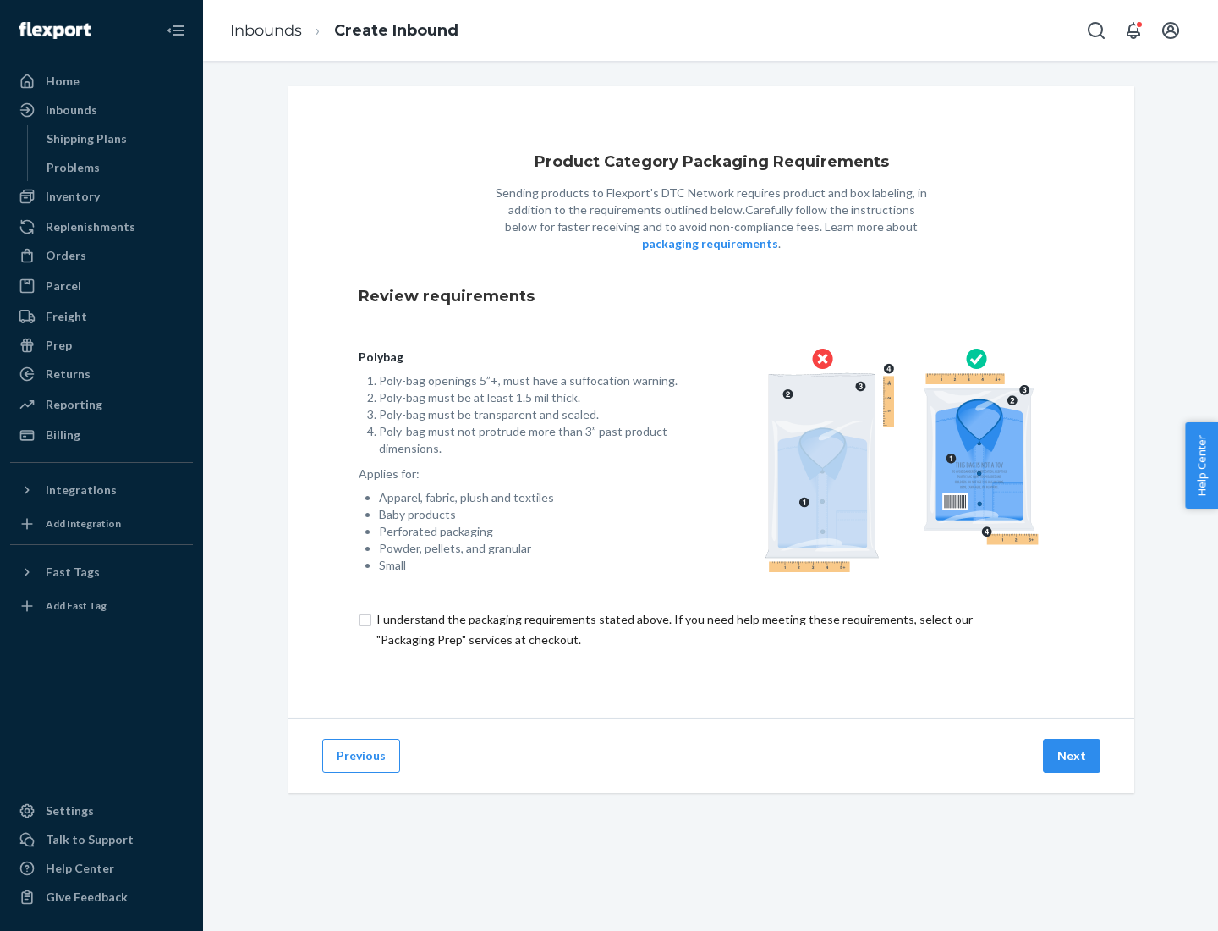
click at [711, 629] on input "checkbox" at bounding box center [712, 629] width 706 height 41
checkbox input "true"
click at [1073, 755] on button "Next" at bounding box center [1072, 756] width 58 height 34
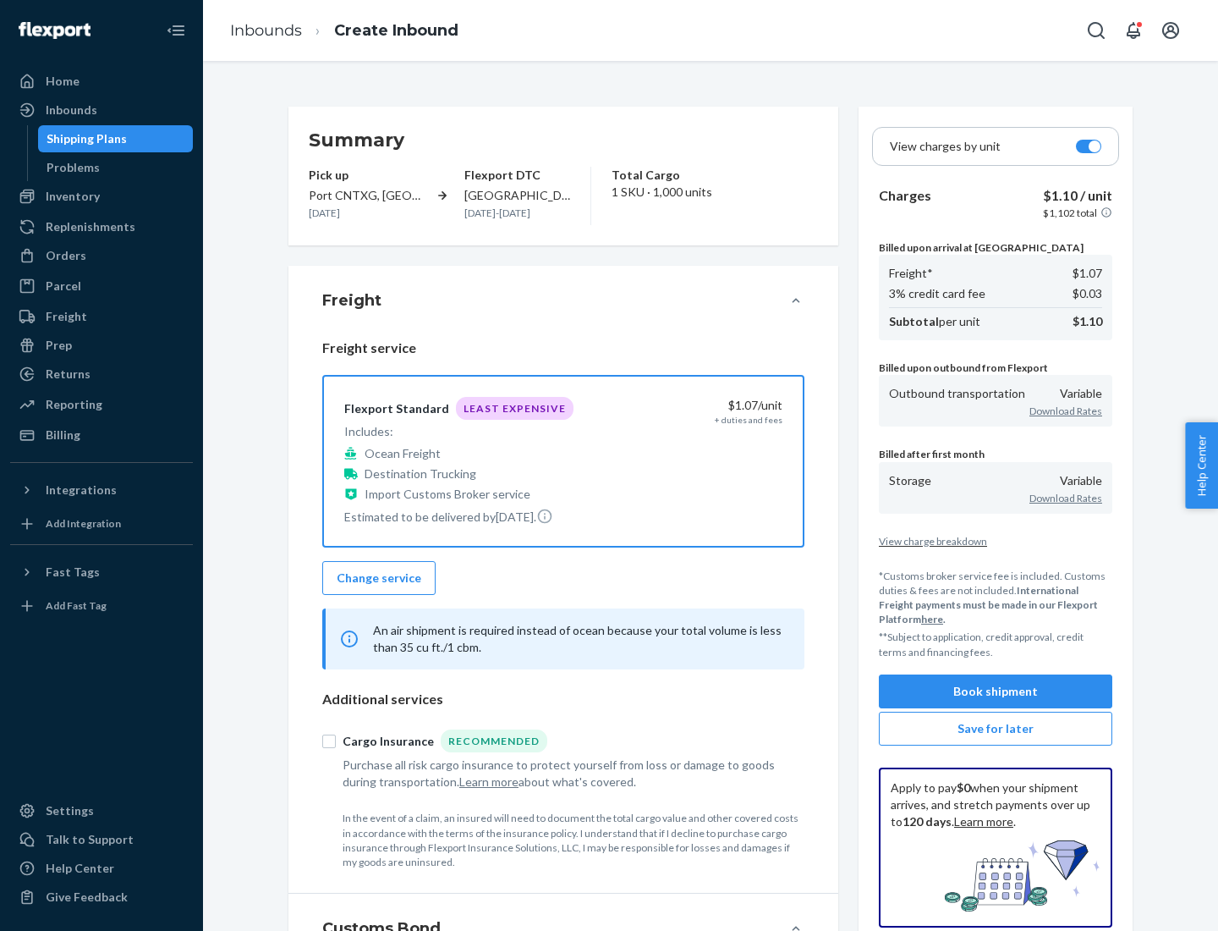
scroll to position [195, 0]
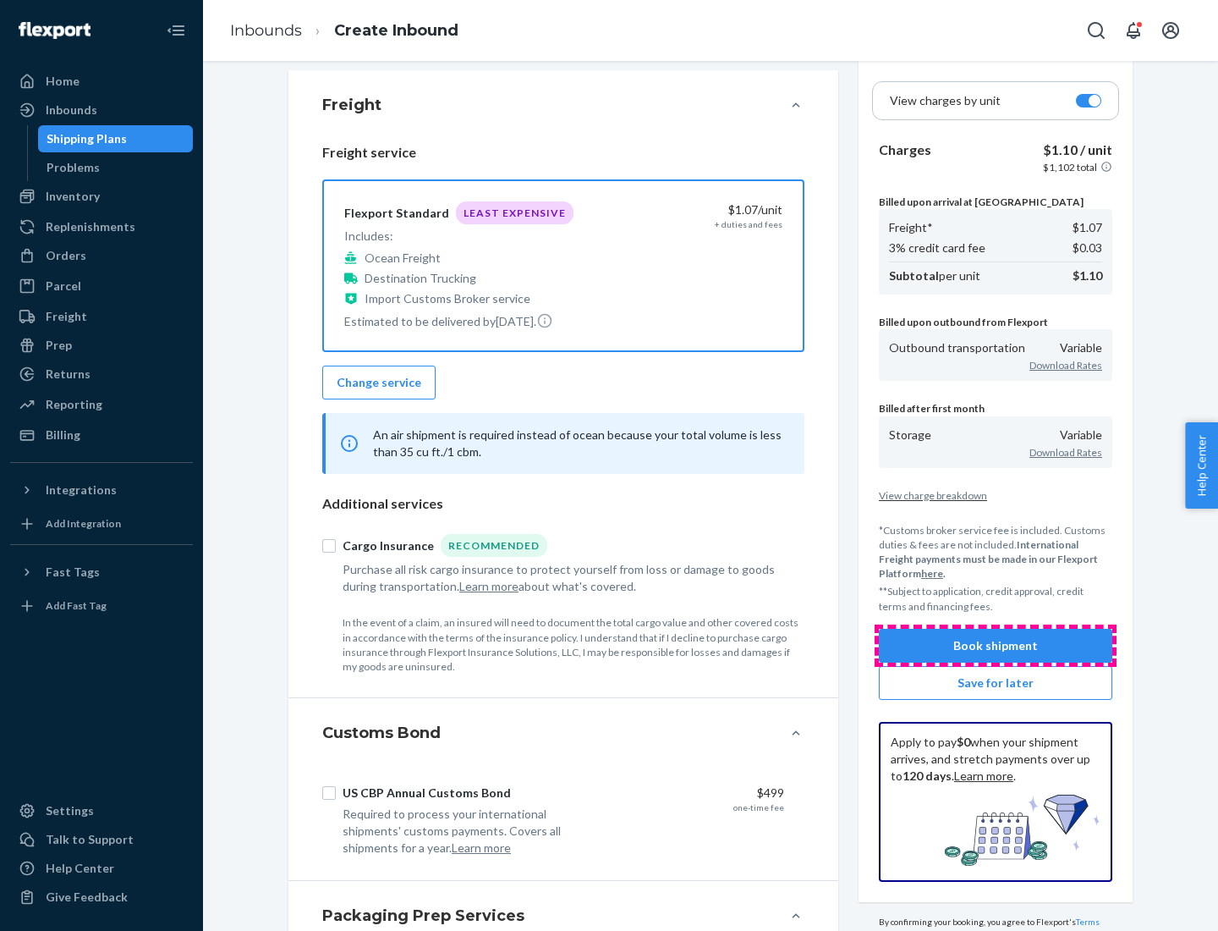
click at [996, 645] on button "Book shipment" at bounding box center [995, 646] width 233 height 34
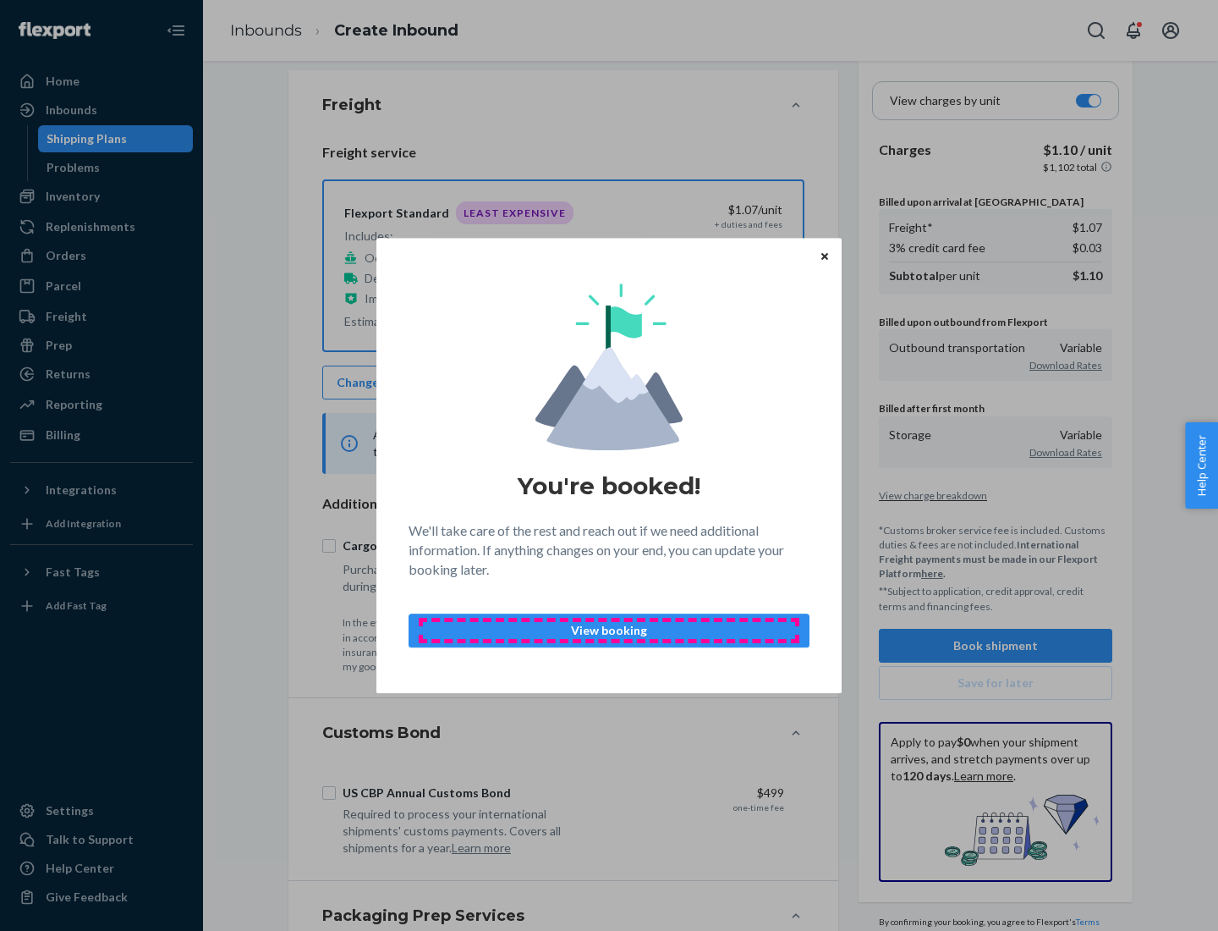
click at [609, 629] on p "View booking" at bounding box center [609, 630] width 372 height 17
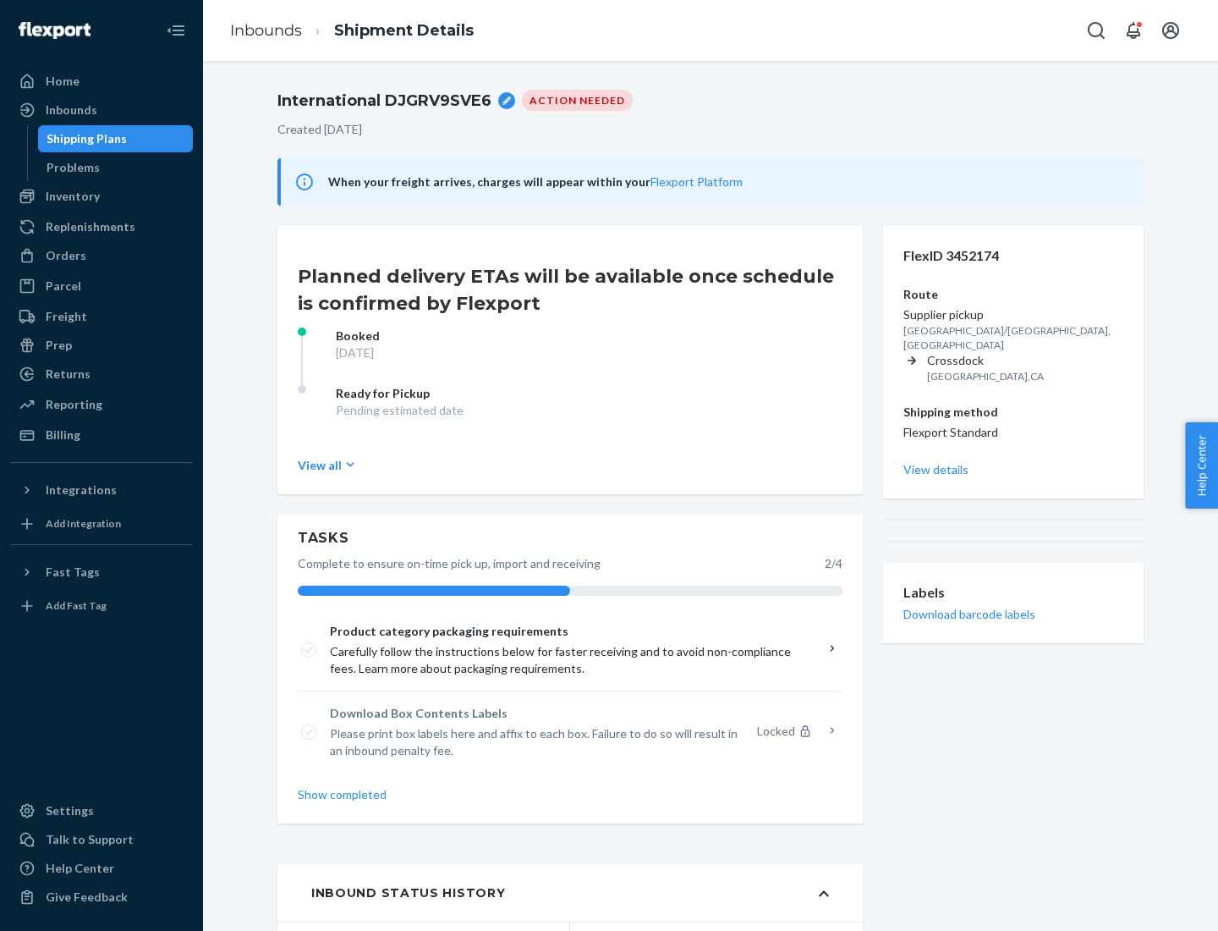
scroll to position [135, 0]
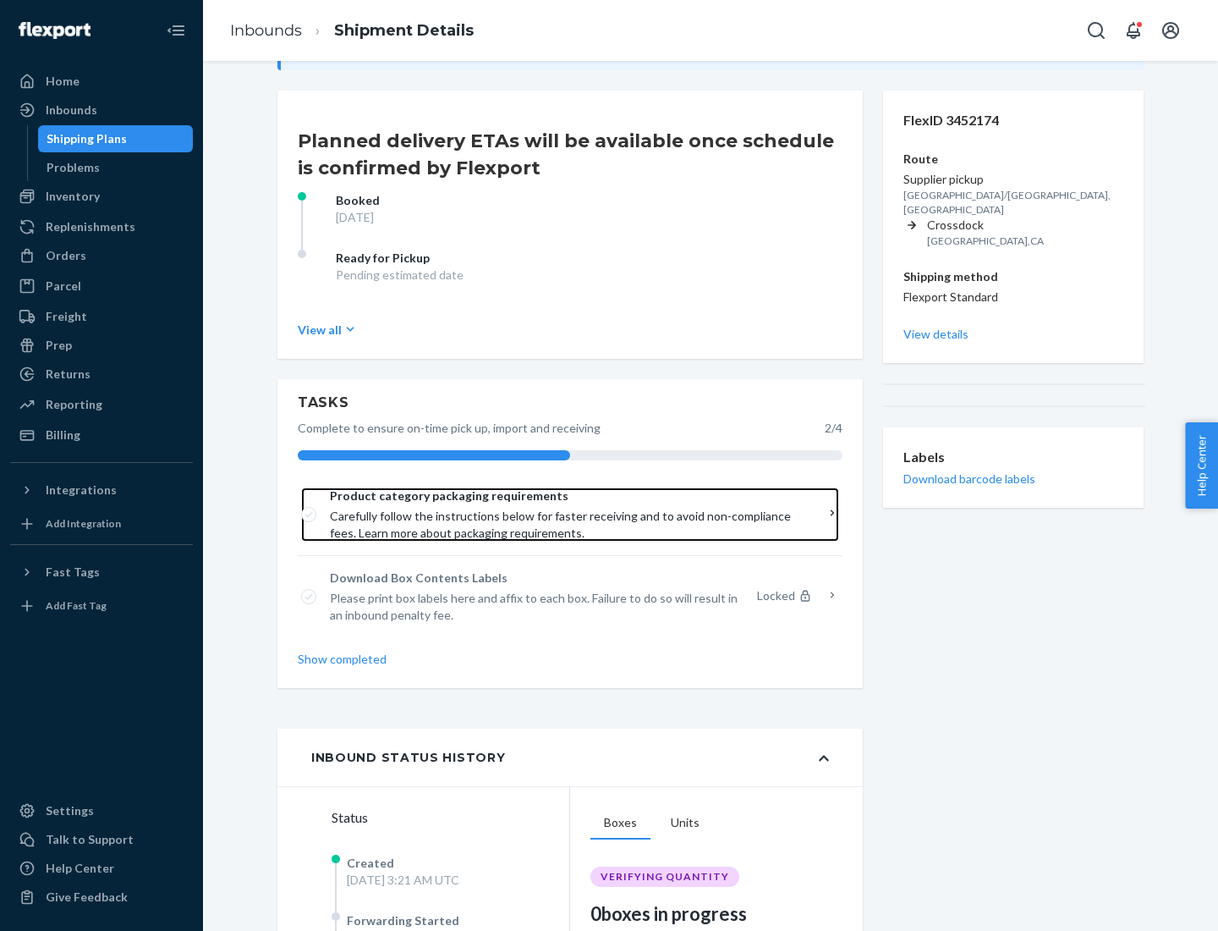
click at [564, 496] on span "Product category packaging requirements" at bounding box center [564, 495] width 469 height 17
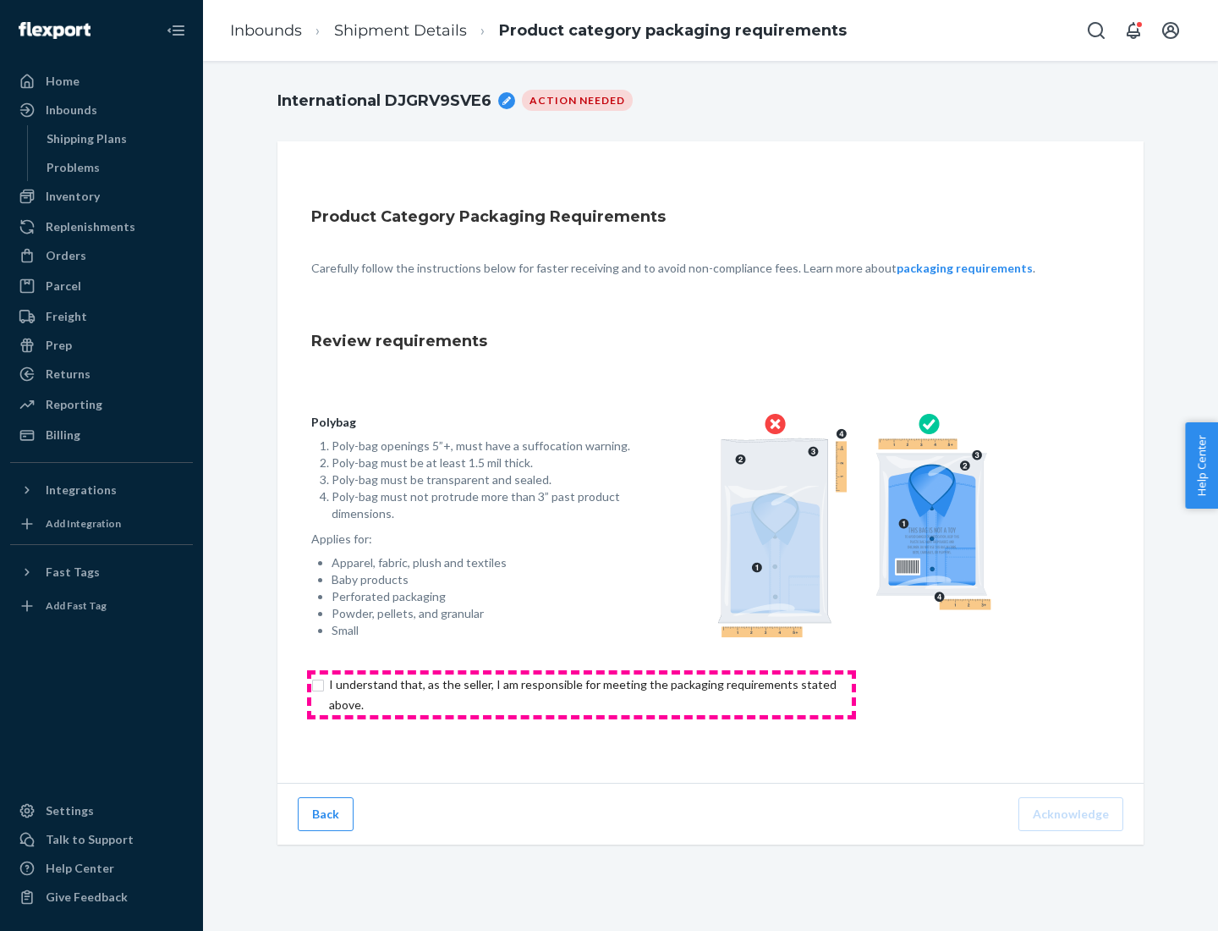
click at [581, 694] on input "checkbox" at bounding box center [592, 694] width 563 height 41
checkbox input "true"
